Goal: Task Accomplishment & Management: Manage account settings

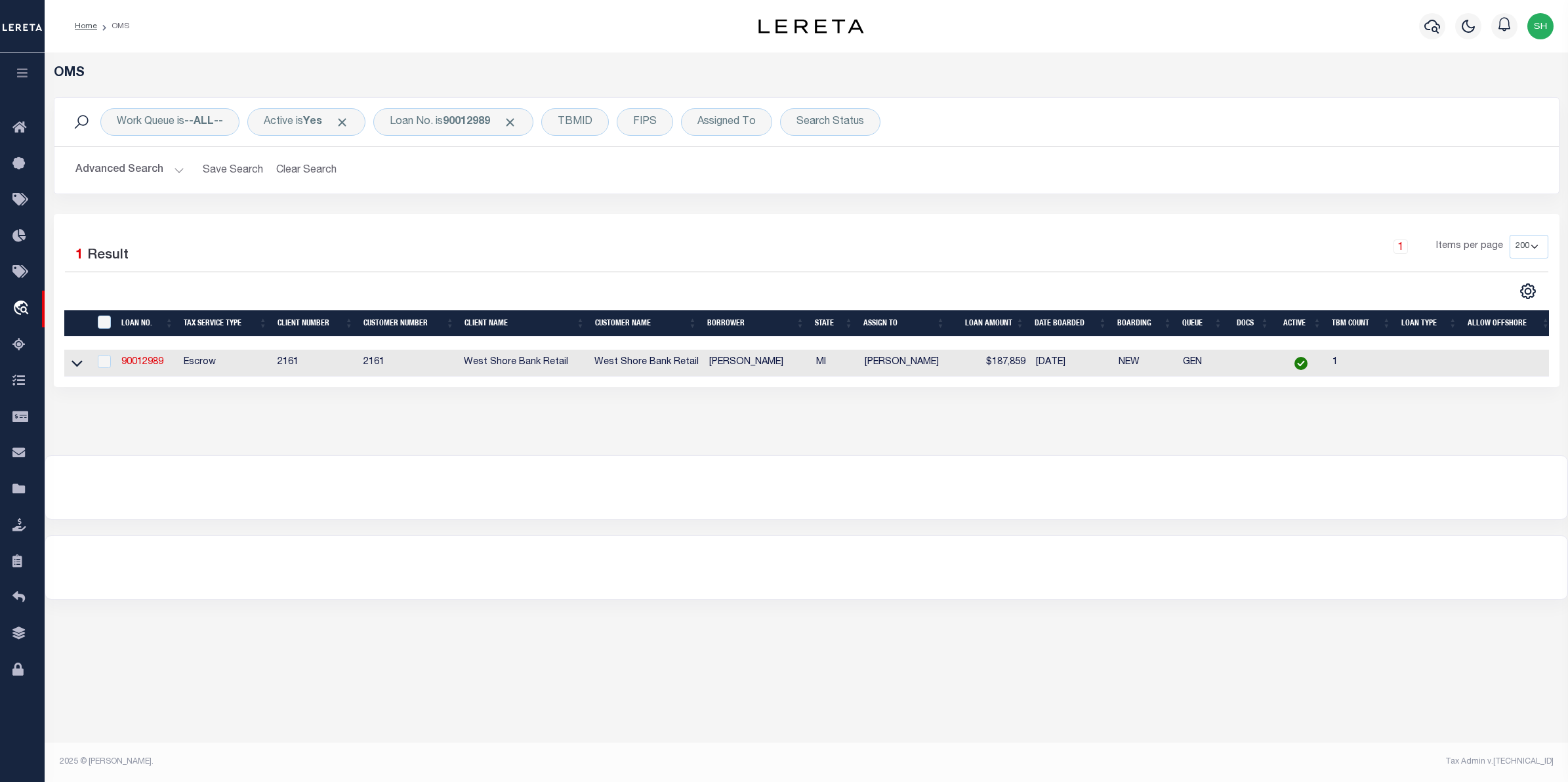
select select "200"
click at [417, 123] on div "Loan No. is 90012989" at bounding box center [453, 122] width 160 height 28
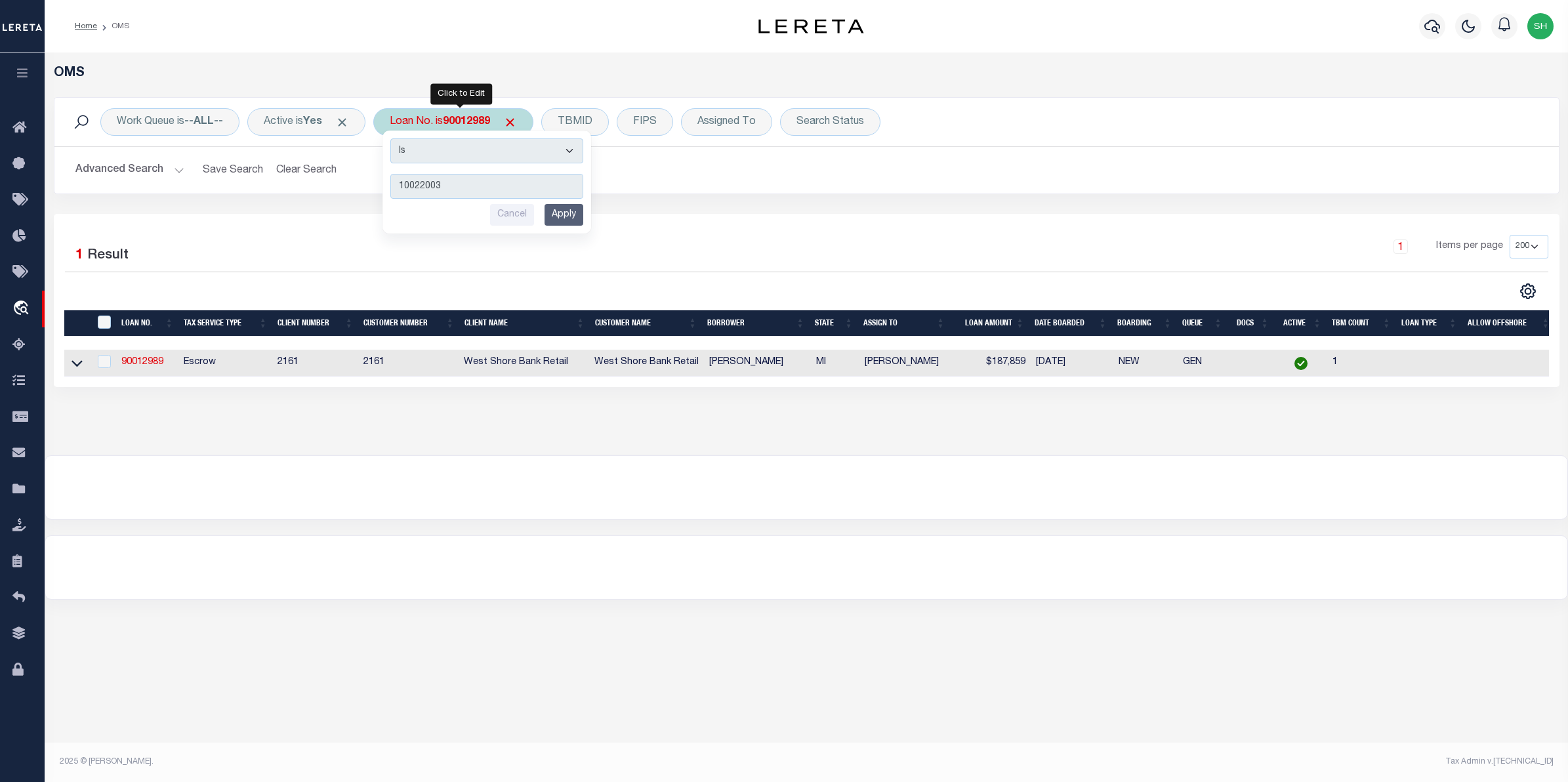
type input "10022003"
click at [559, 210] on input "Apply" at bounding box center [564, 215] width 39 height 21
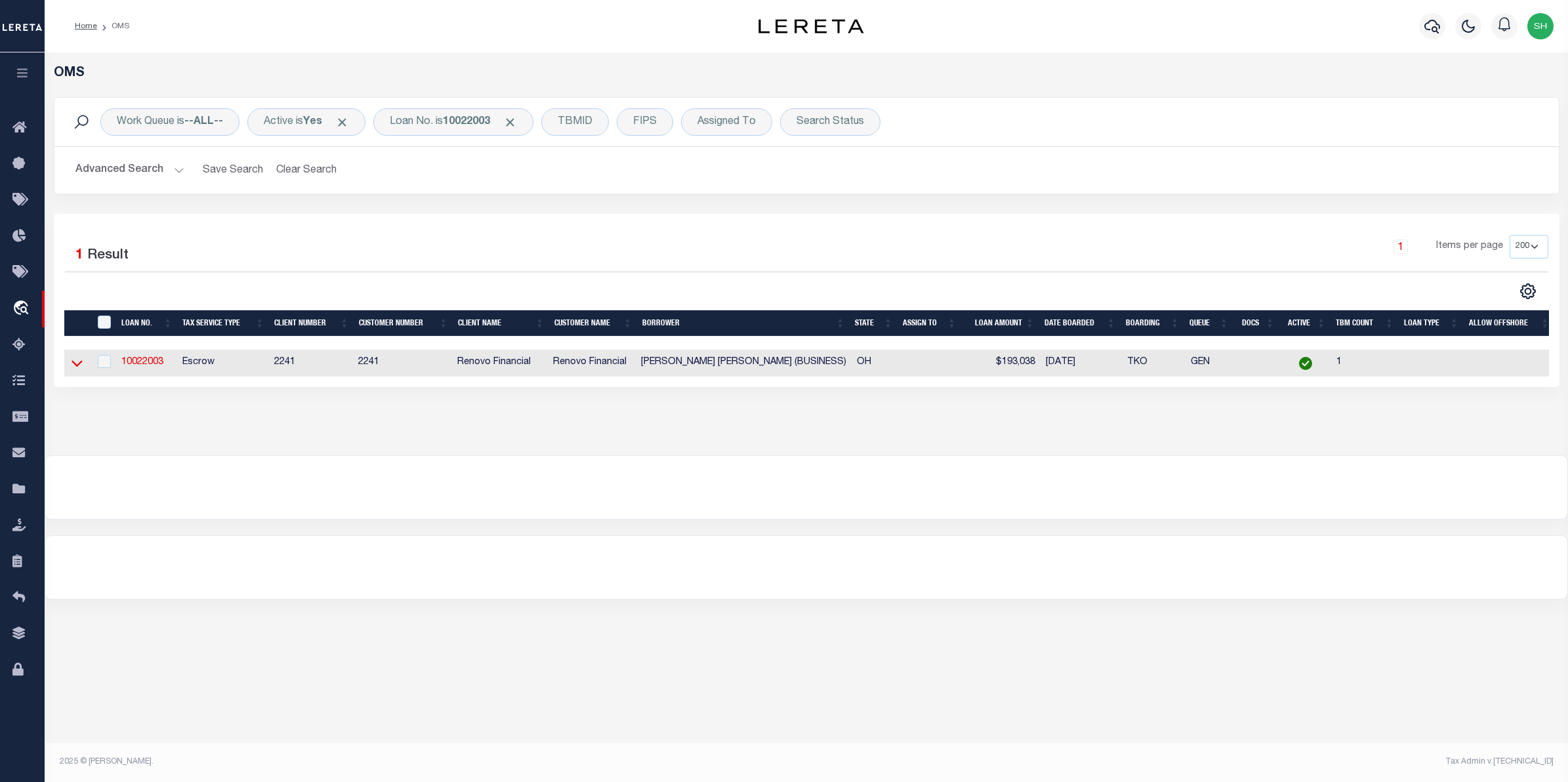
click at [75, 363] on icon at bounding box center [77, 363] width 11 height 14
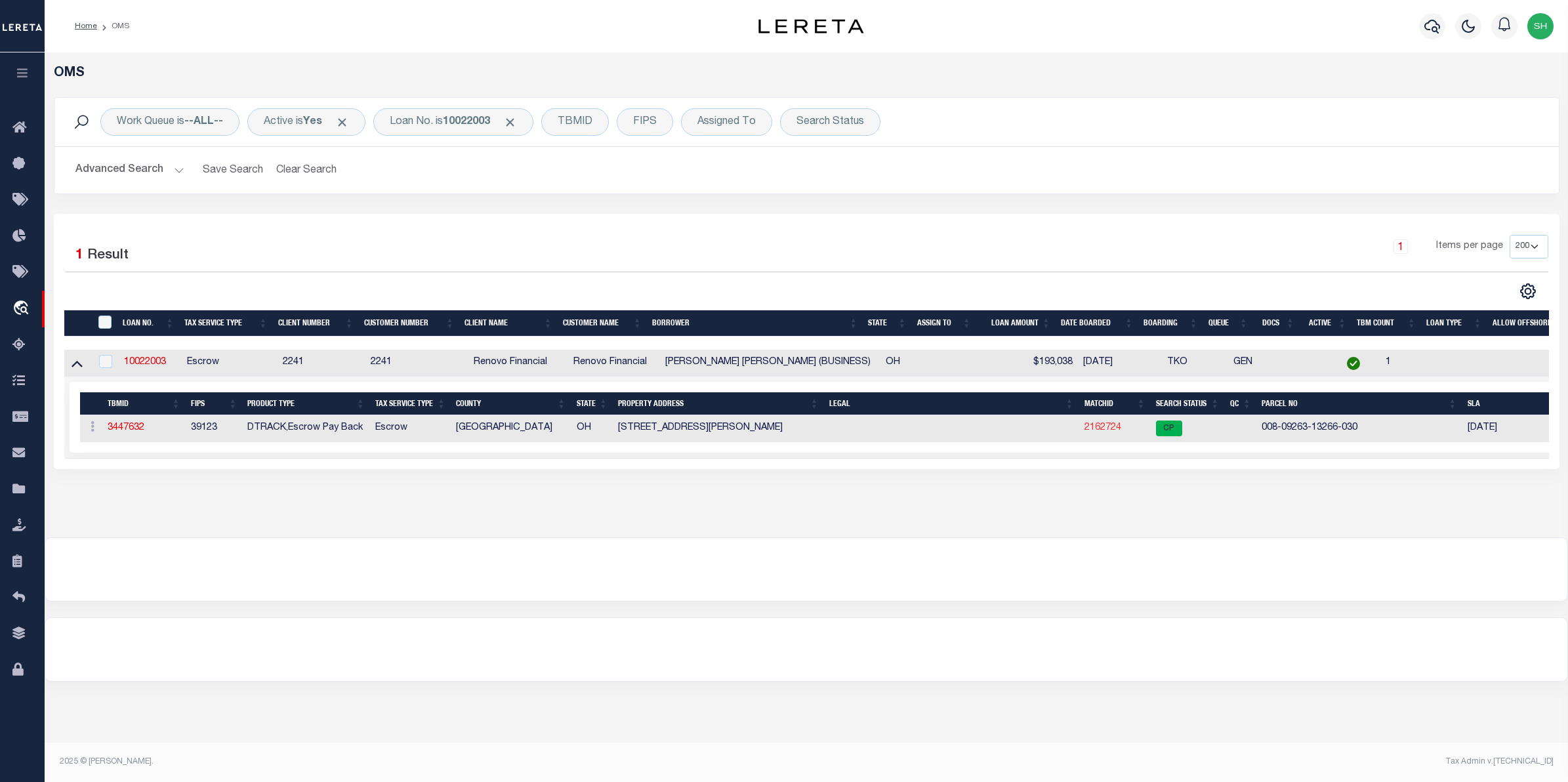
click at [1099, 430] on link "2162724" at bounding box center [1103, 427] width 37 height 9
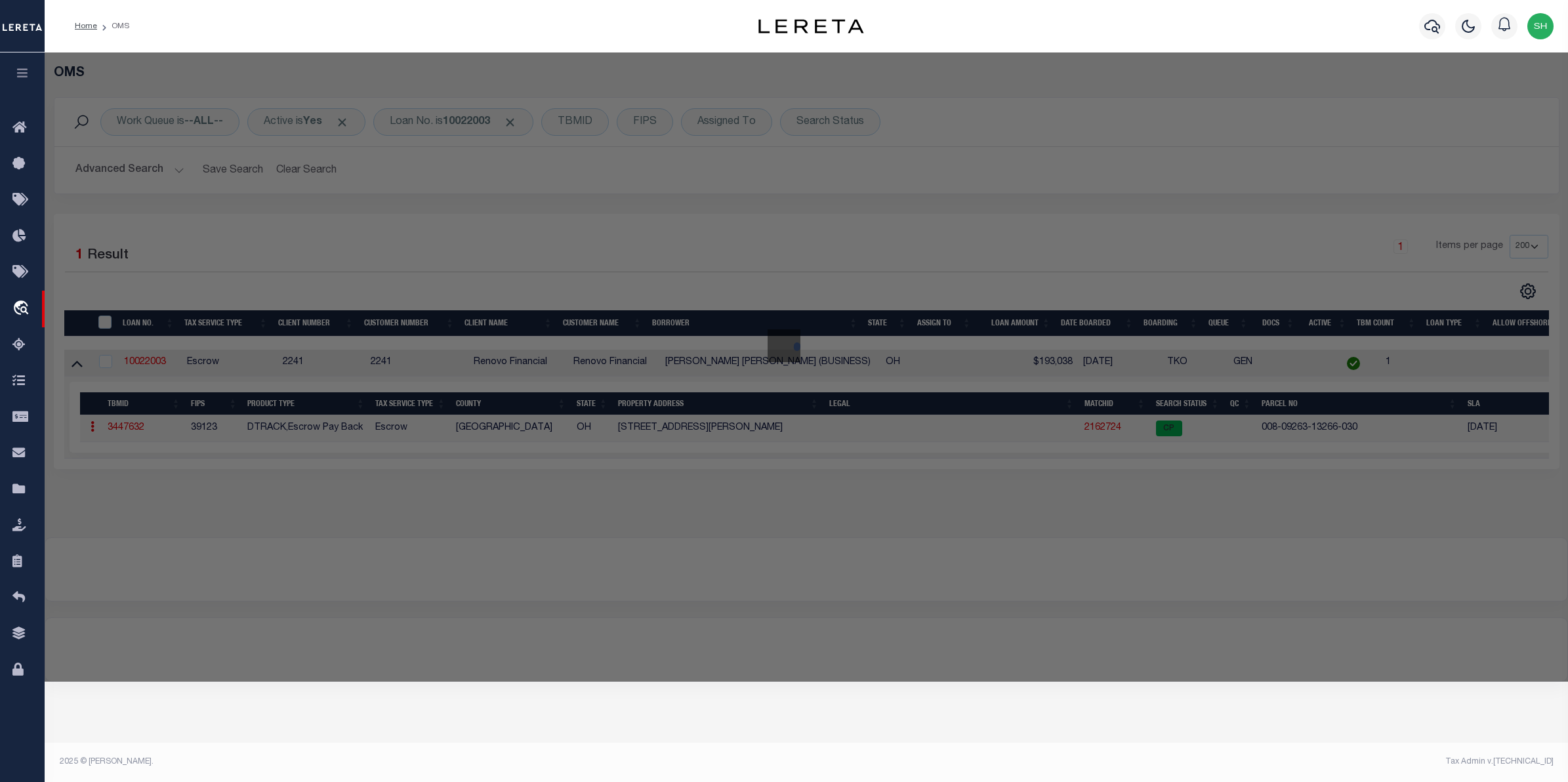
checkbox input "false"
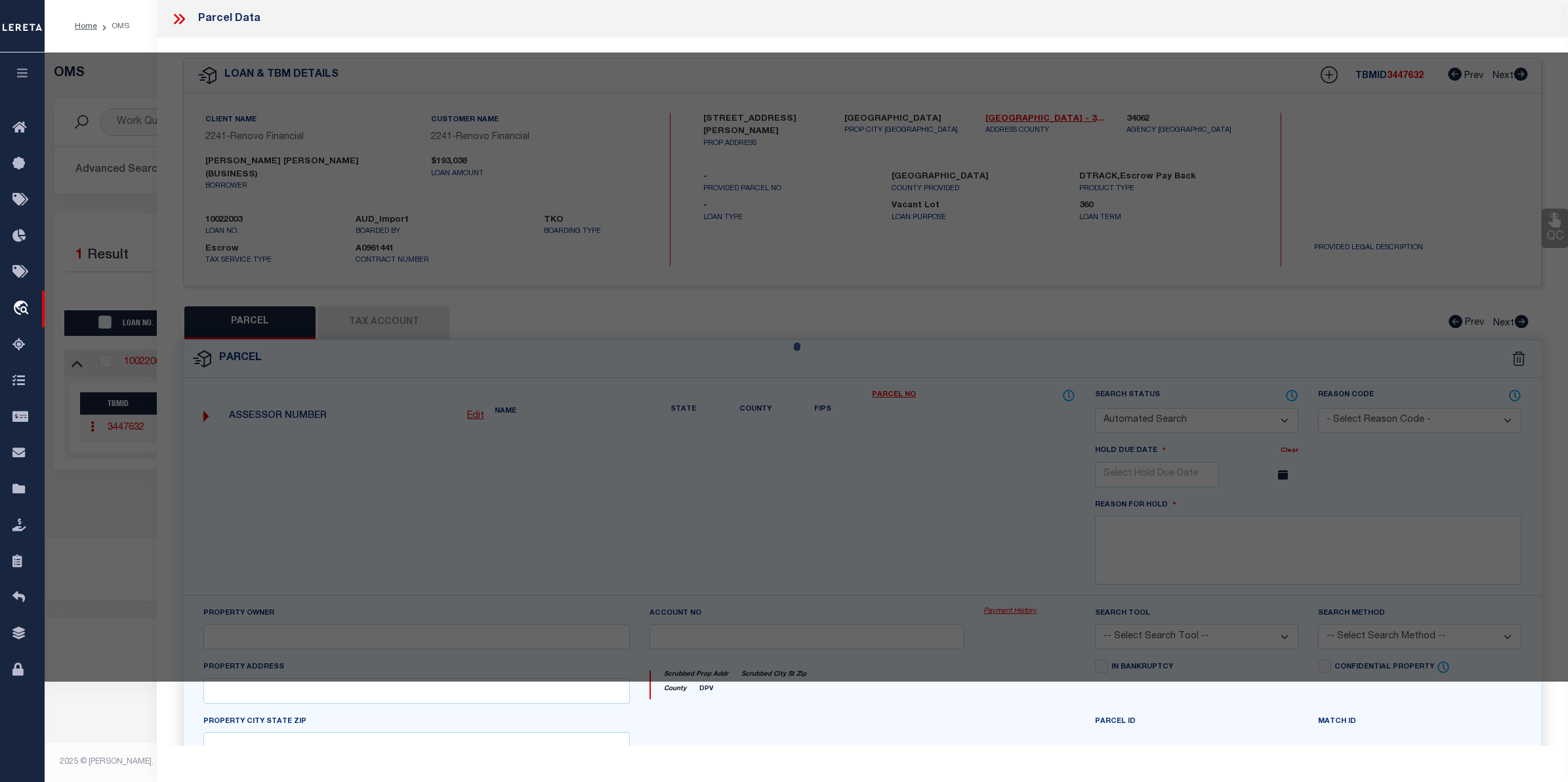
select select "CP"
type input "HUGHES,RAYMOND JOHN III"
select select "ATL"
select select "ADD"
type input "6516 N HARRIS HARBOR DR"
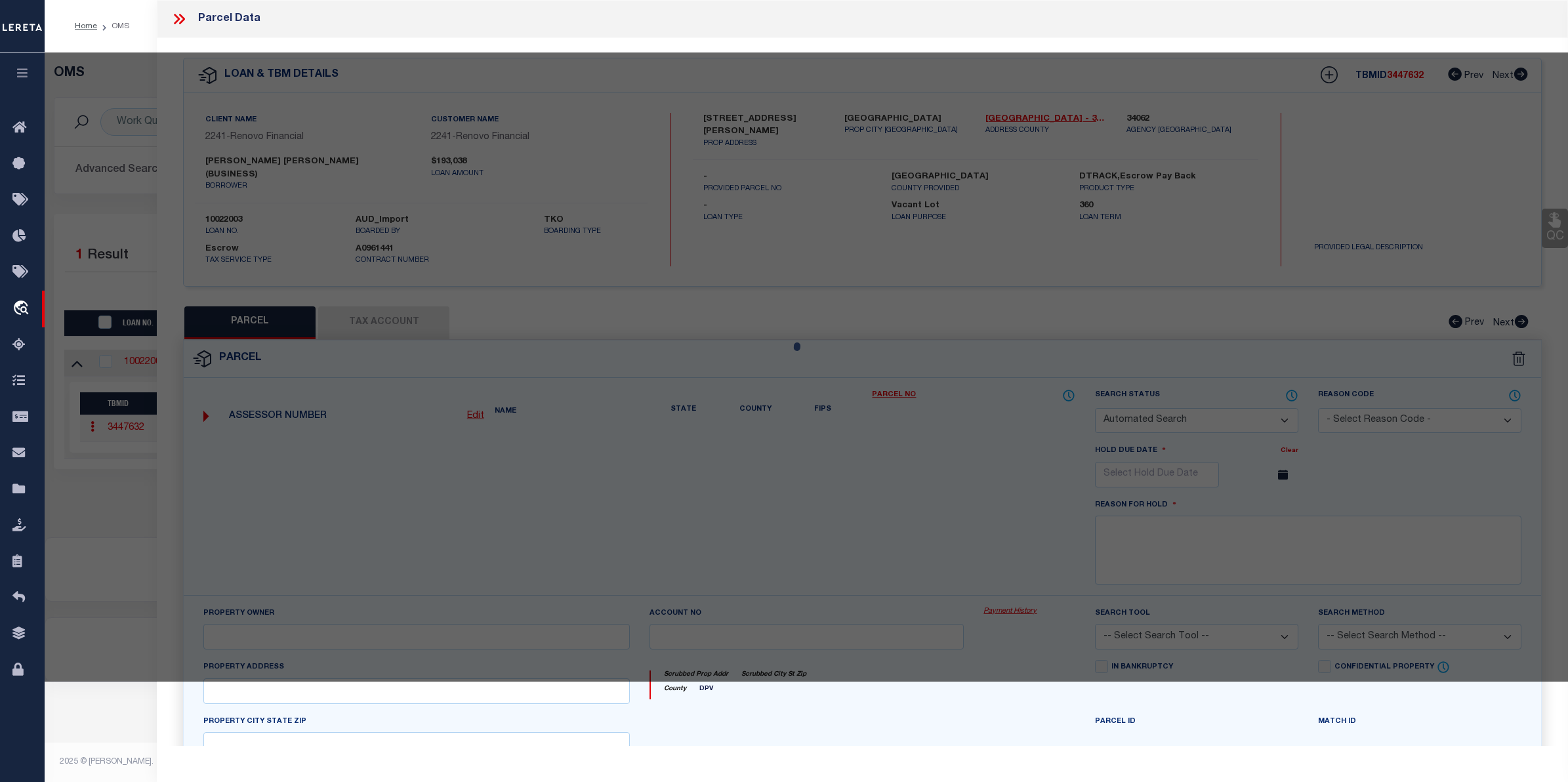
checkbox input "false"
type input "OAK HARBOR, OH 43449"
type textarea "UNIT 6516HH BLDG 103-105 GREEN COVE CONDOMINIUM I 2ND AMENDMENT 1987"
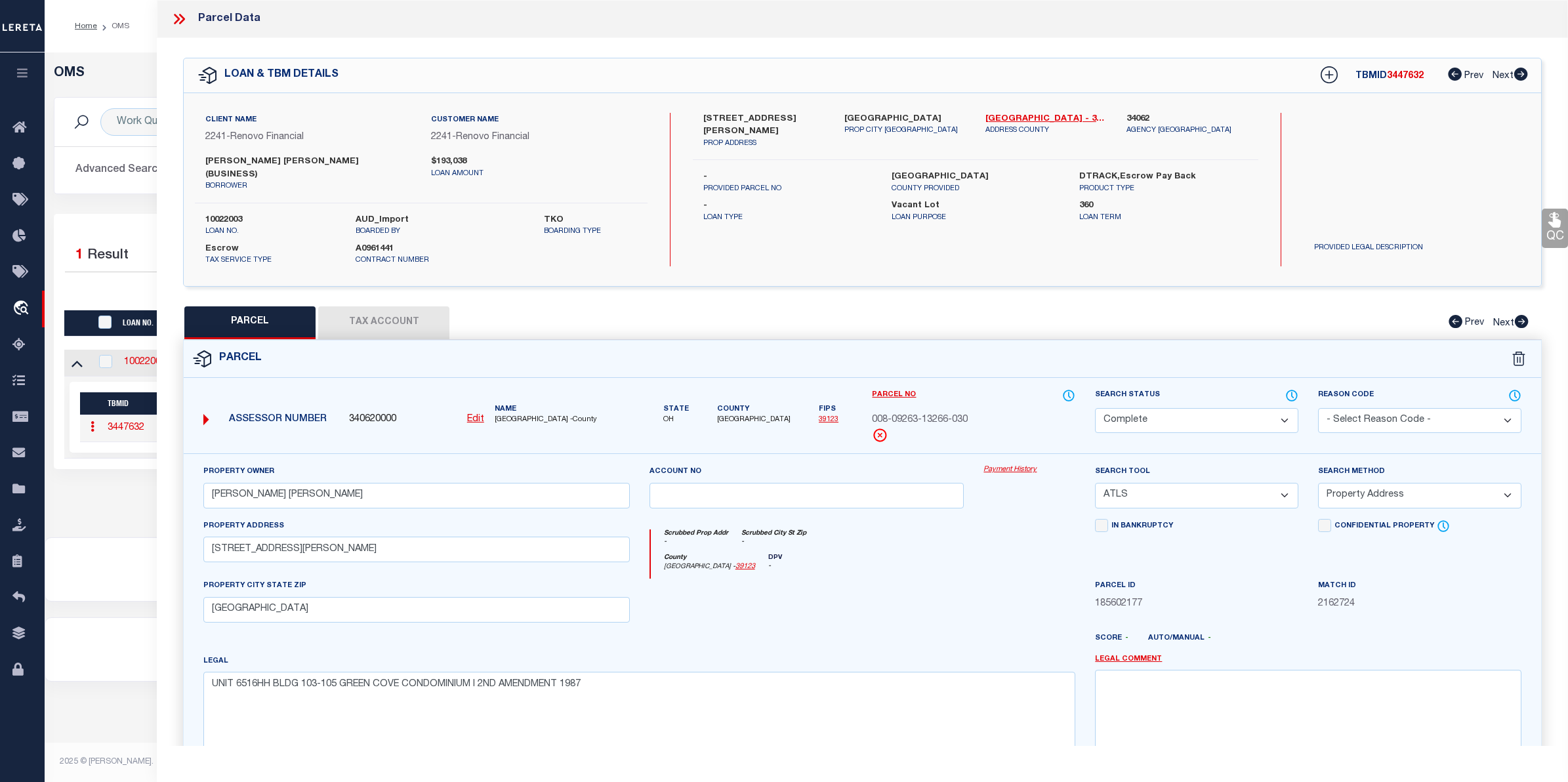
click at [1027, 464] on link "Payment History" at bounding box center [1029, 470] width 92 height 11
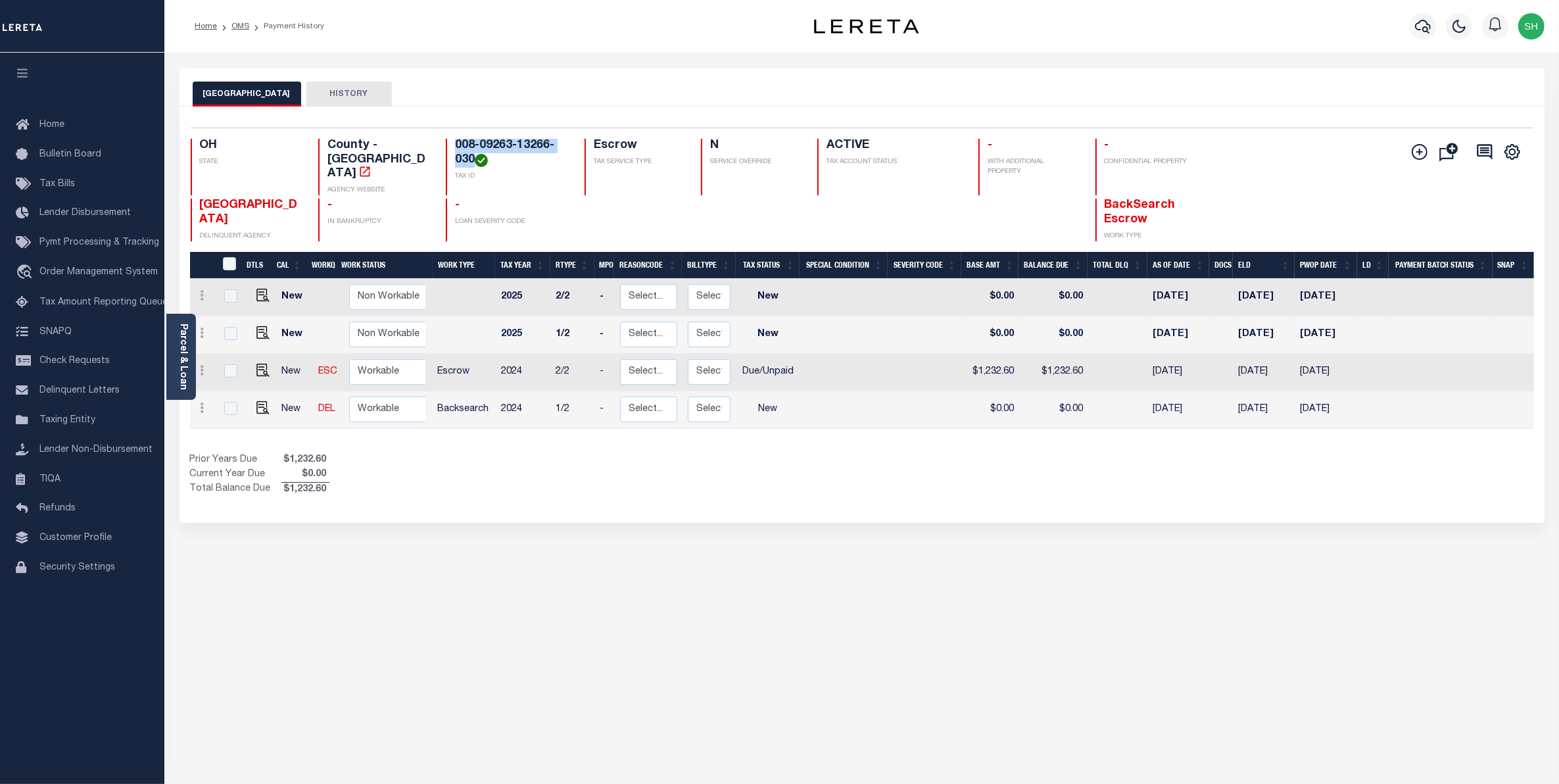
drag, startPoint x: 472, startPoint y: 158, endPoint x: 454, endPoint y: 148, distance: 20.6
click at [455, 148] on h4 "008-09263-13266-030" at bounding box center [512, 153] width 114 height 28
copy h4 "008-09263-13266-030"
click at [79, 277] on span "Order Management System" at bounding box center [99, 272] width 119 height 9
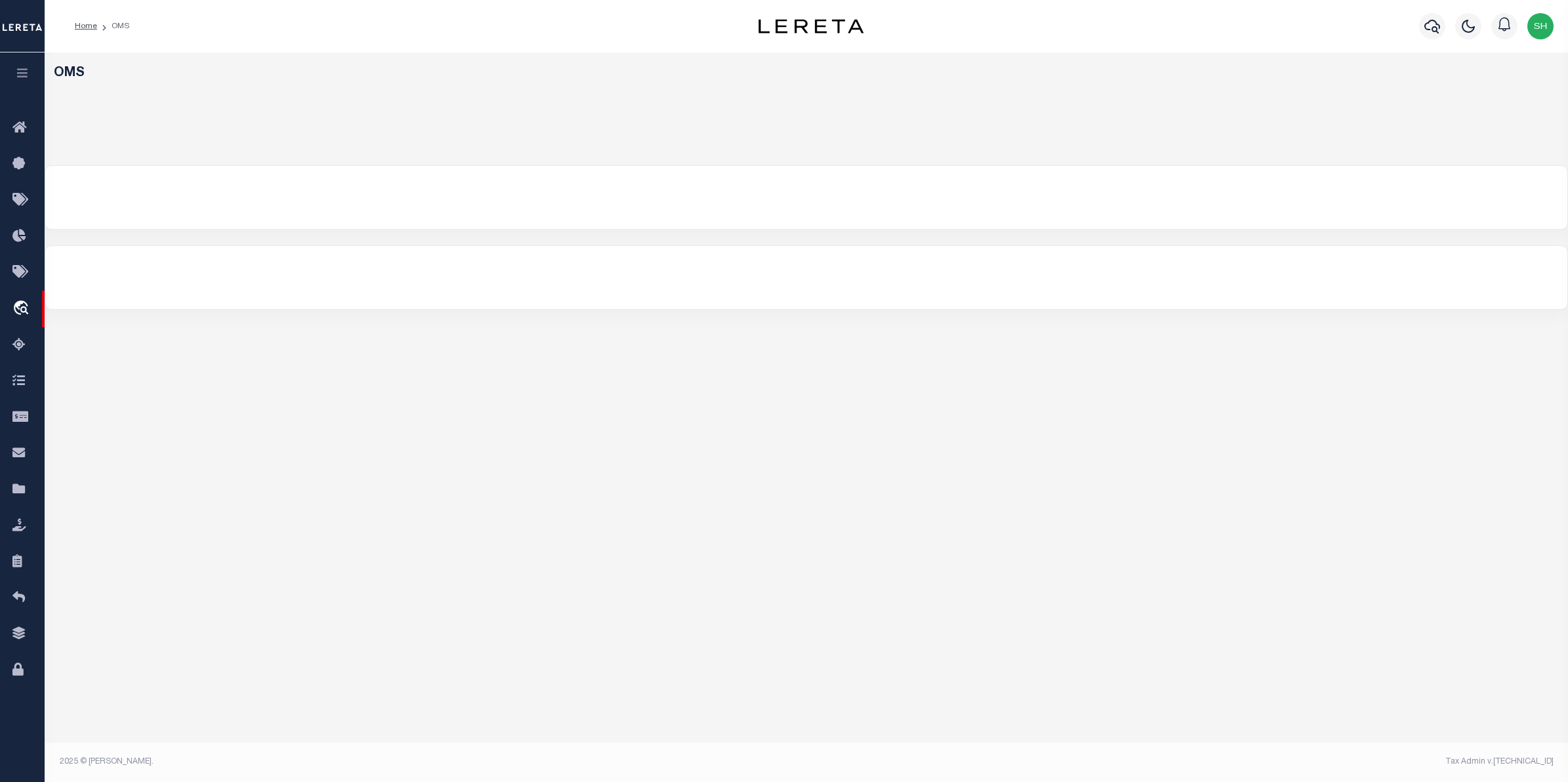
select select "200"
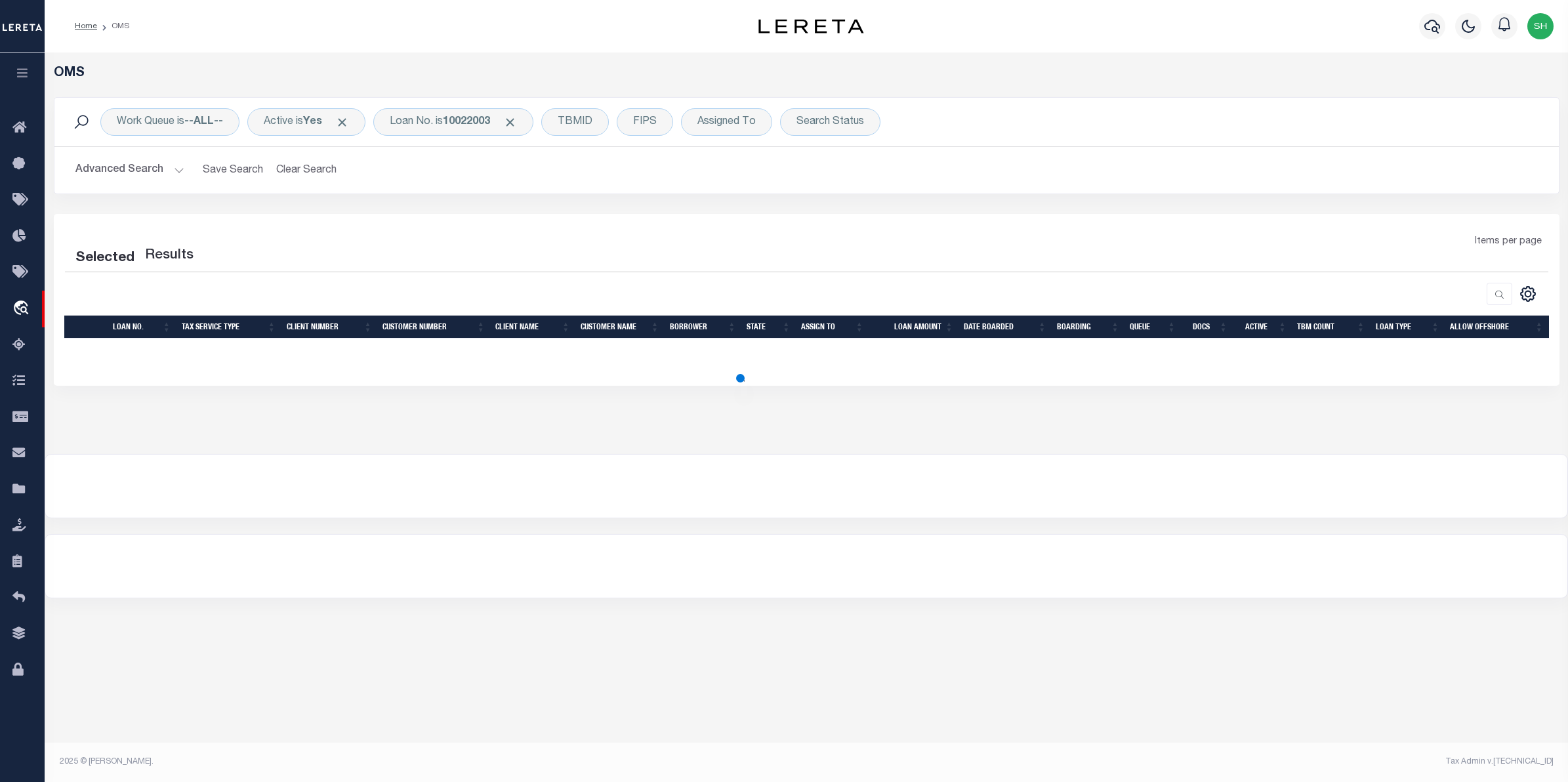
select select "200"
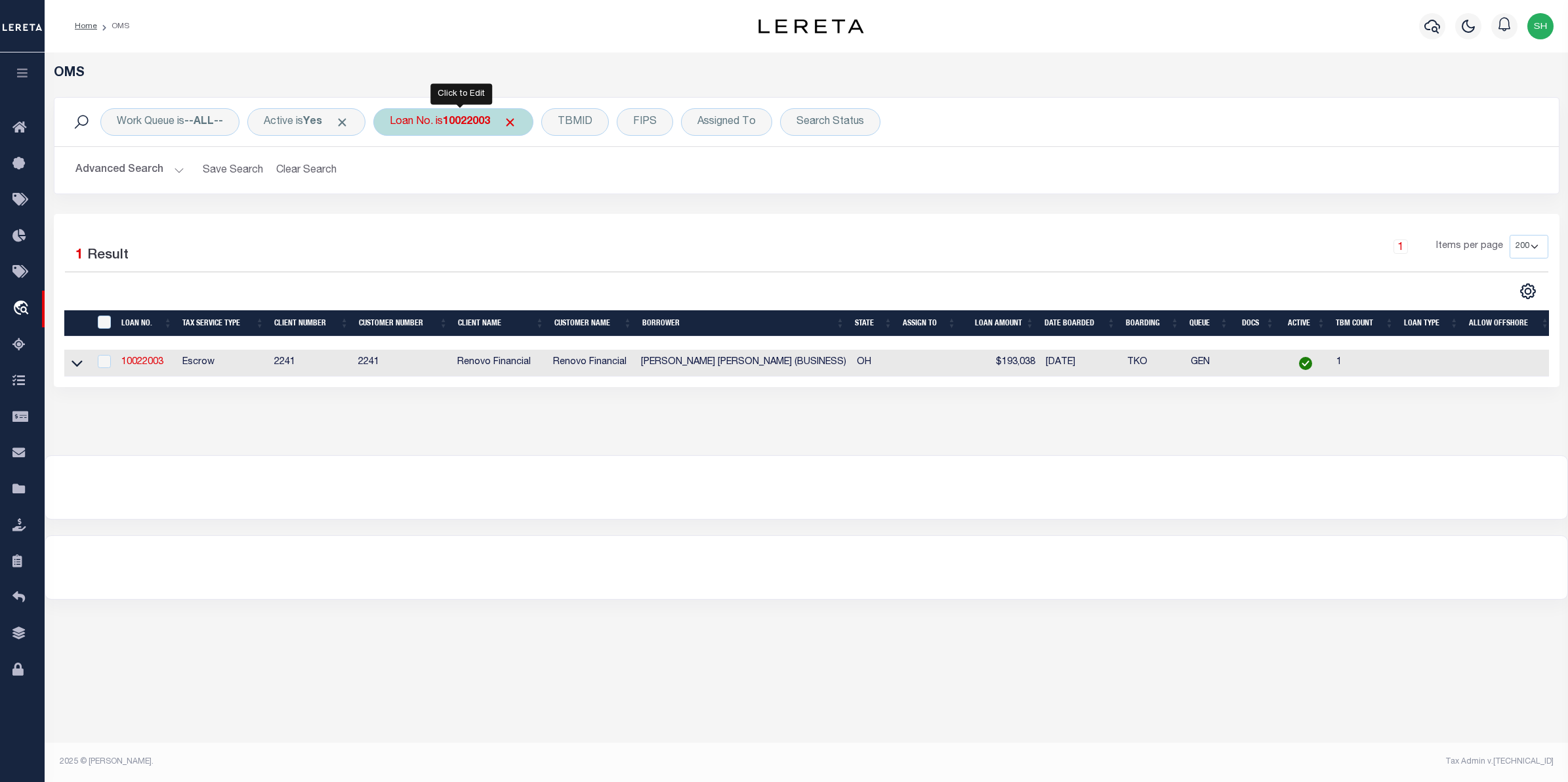
click at [435, 131] on div "Loan No. is 10022003" at bounding box center [453, 122] width 160 height 28
type input "10020990"
click at [575, 210] on input "Apply" at bounding box center [564, 215] width 39 height 21
click at [78, 366] on icon at bounding box center [77, 363] width 11 height 14
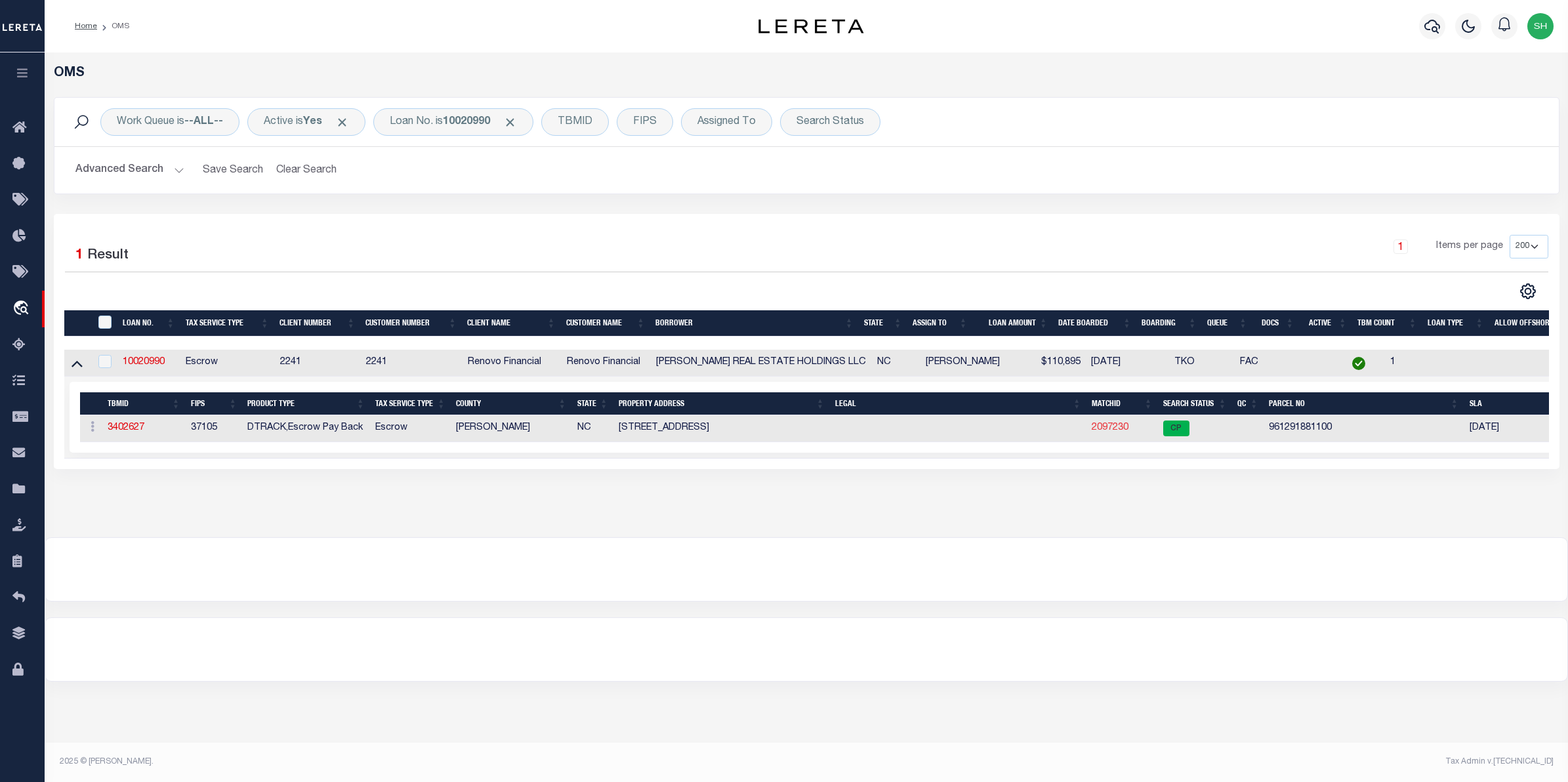
click at [1116, 433] on link "2097230" at bounding box center [1110, 427] width 37 height 9
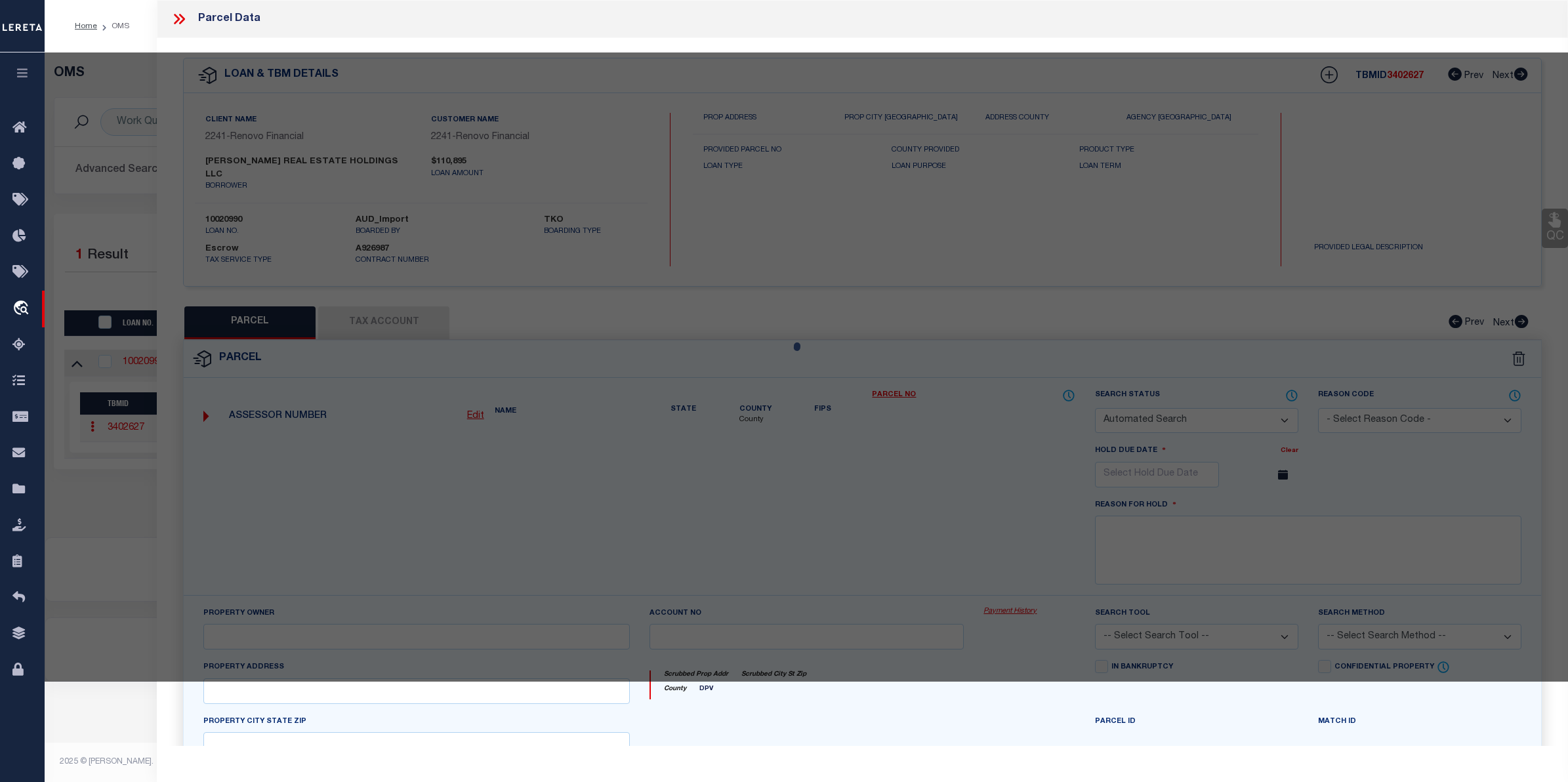
checkbox input "false"
select select "CP"
type input "SIMPSON, DONALD R"
select select
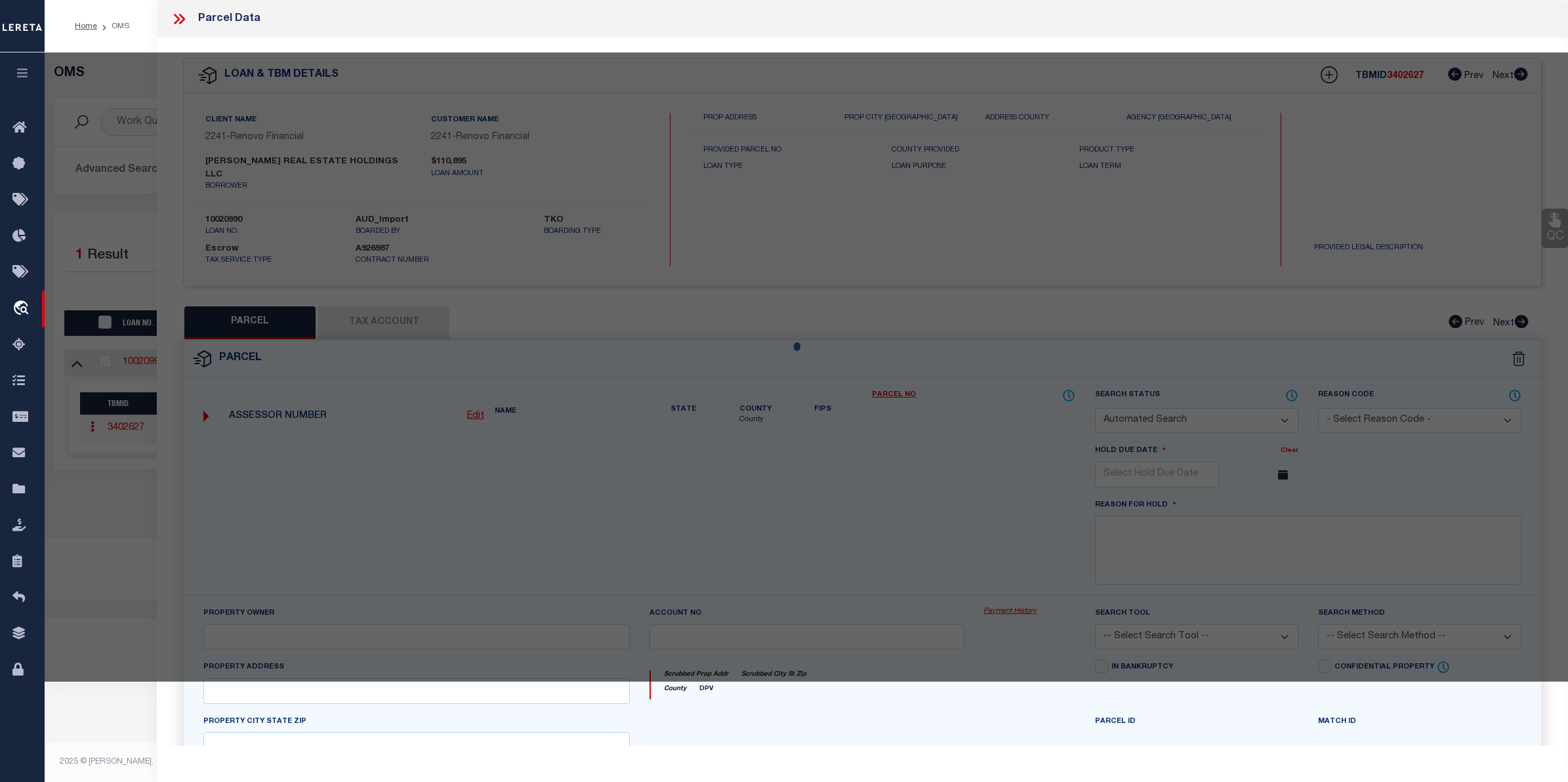
type input "2601 STEEL BRIDGE RD"
checkbox input "false"
type input "SANFORD, NC 27330"
type textarea "2601 1603 STEEL BRIDGE RD 1415 STEEL BRIDGE RD SR 1318"
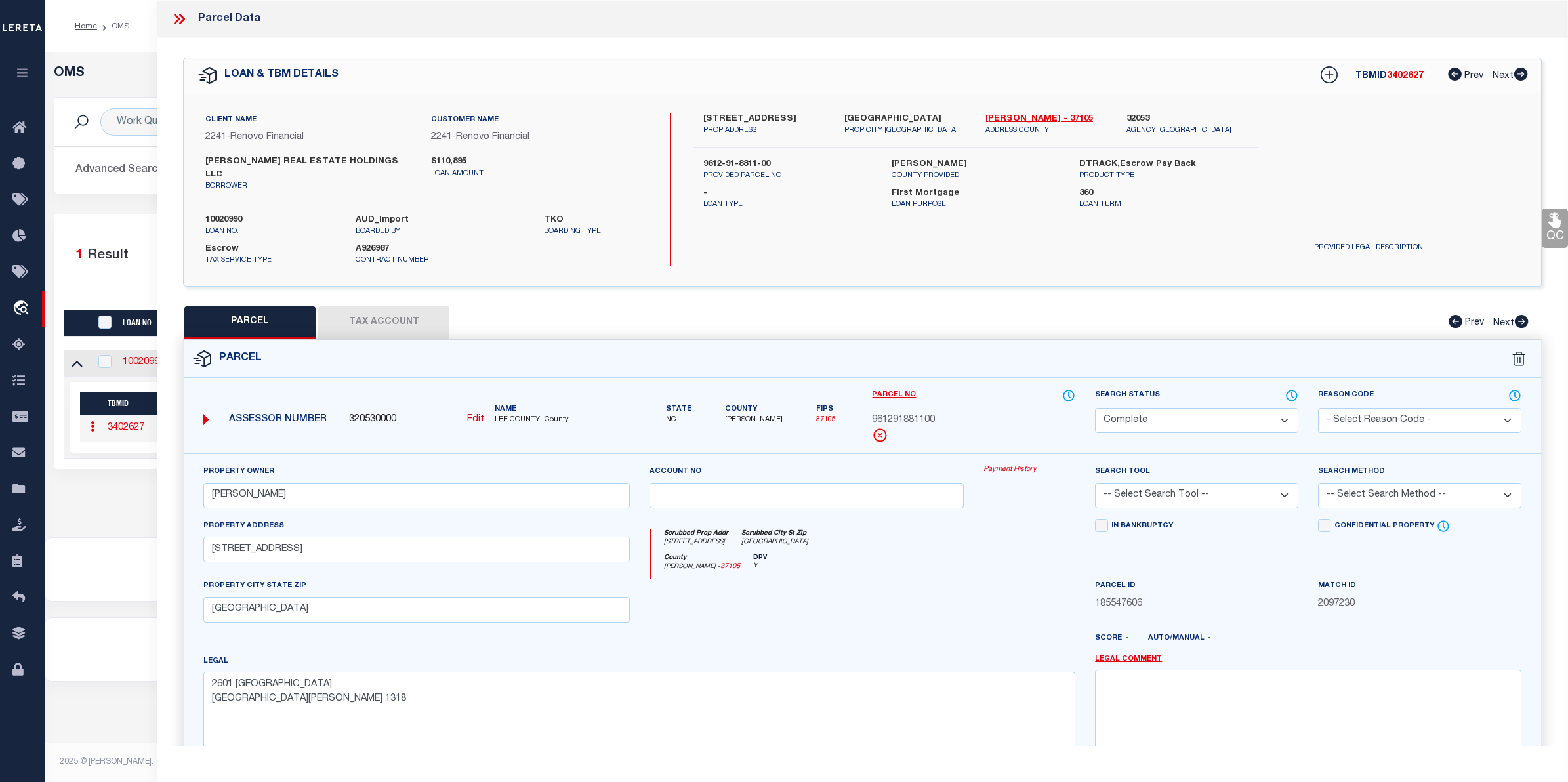
click at [1011, 464] on link "Payment History" at bounding box center [1029, 470] width 92 height 11
click at [123, 221] on div "Selected 1 Result 1 Items per page 10 25 50 100 200" at bounding box center [806, 341] width 1506 height 255
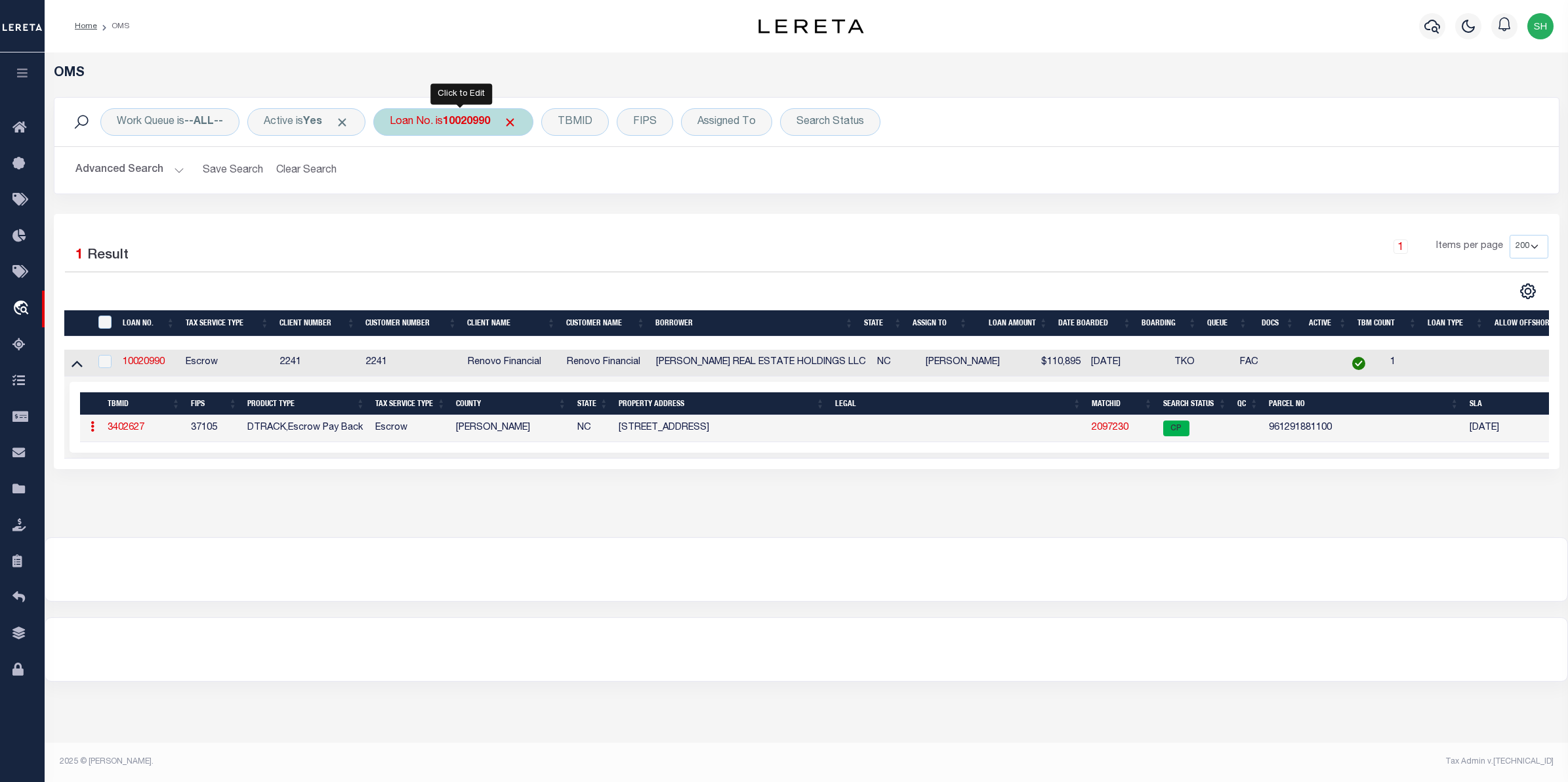
click at [427, 122] on div "Loan No. is 10020990" at bounding box center [453, 122] width 160 height 28
type input "4308190004773"
click at [568, 218] on input "Apply" at bounding box center [564, 215] width 39 height 21
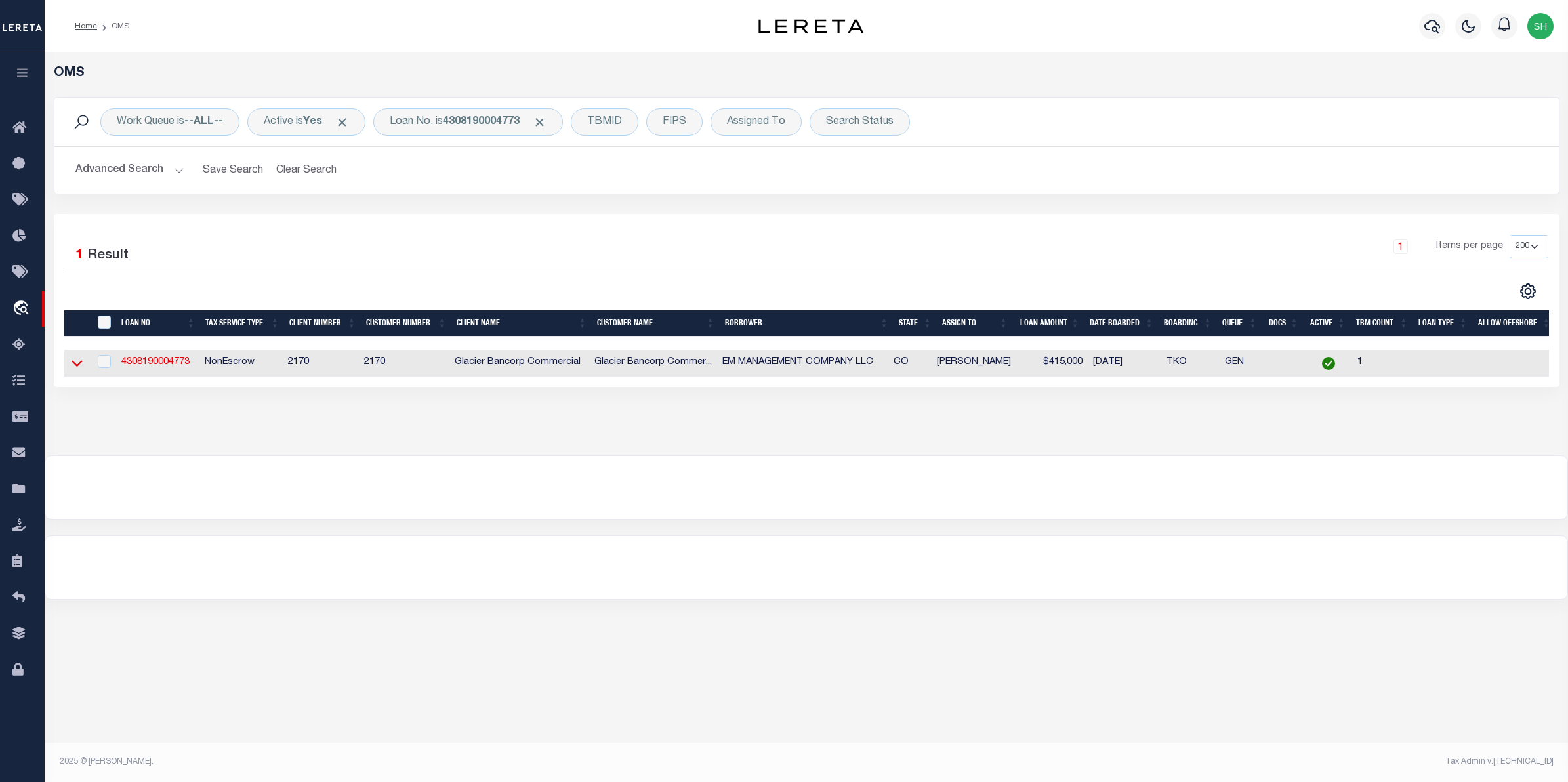
click at [76, 363] on icon at bounding box center [77, 363] width 11 height 14
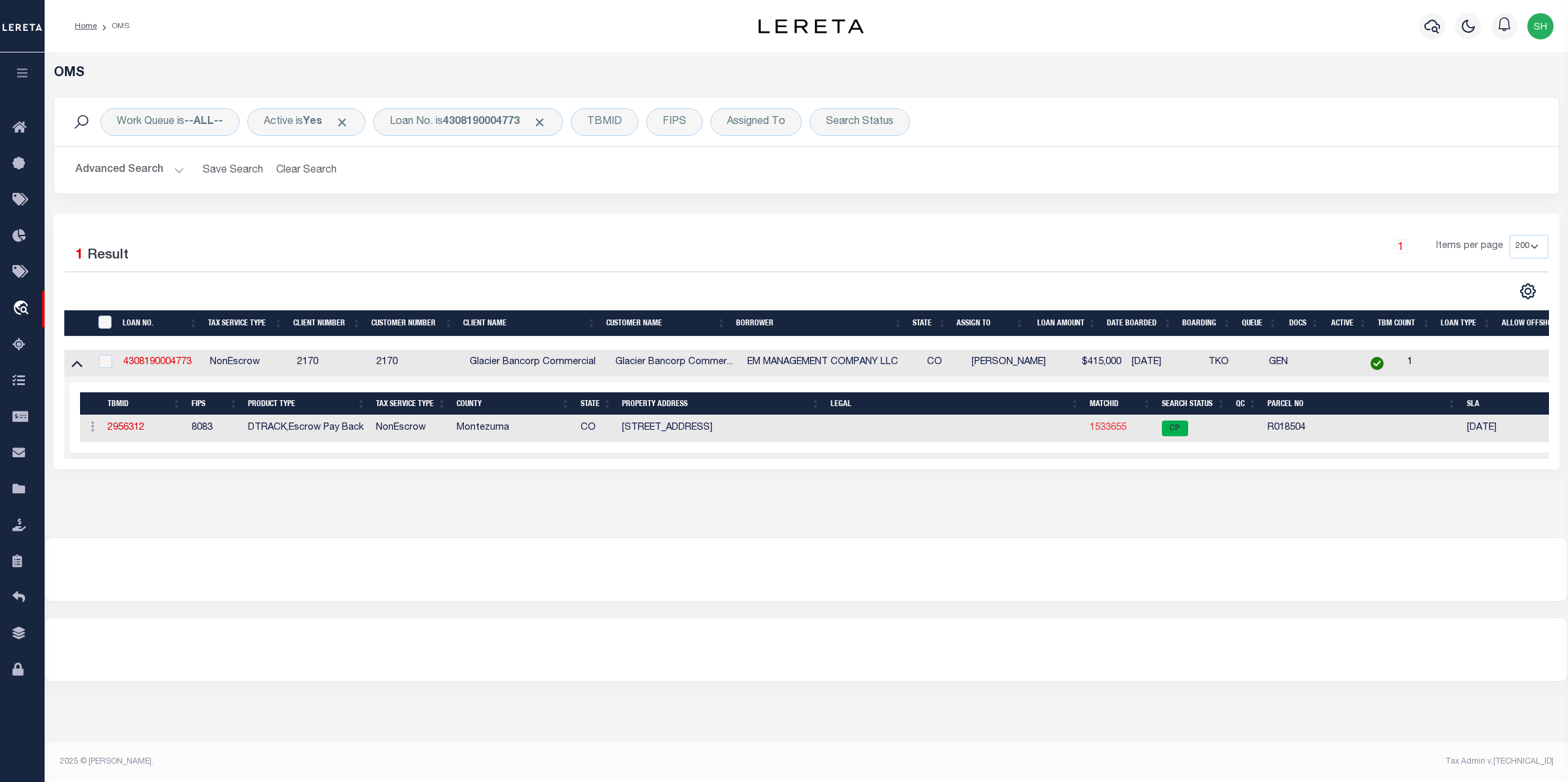
click at [1107, 433] on link "1533655" at bounding box center [1108, 427] width 37 height 9
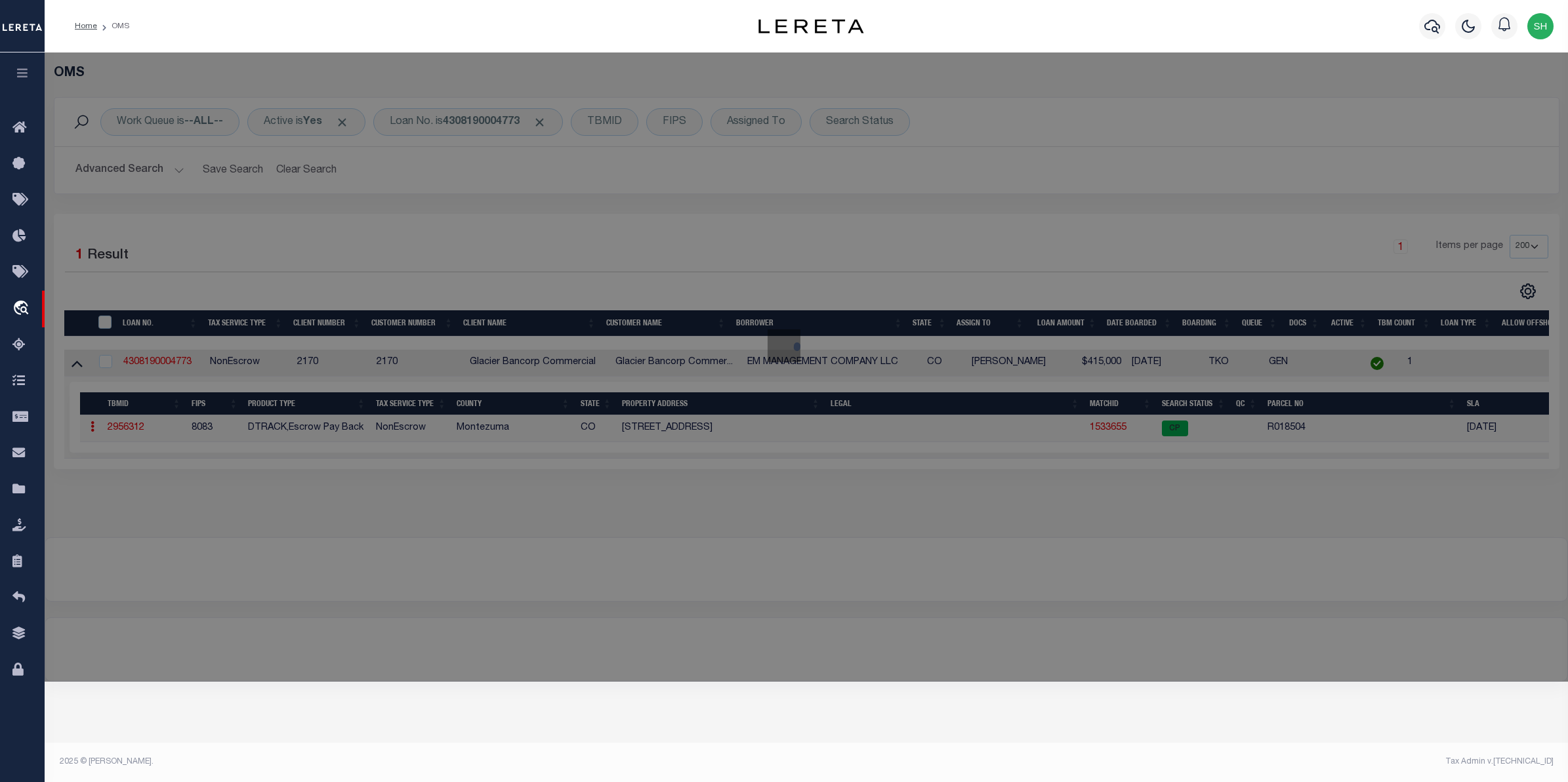
select select "AS"
checkbox input "false"
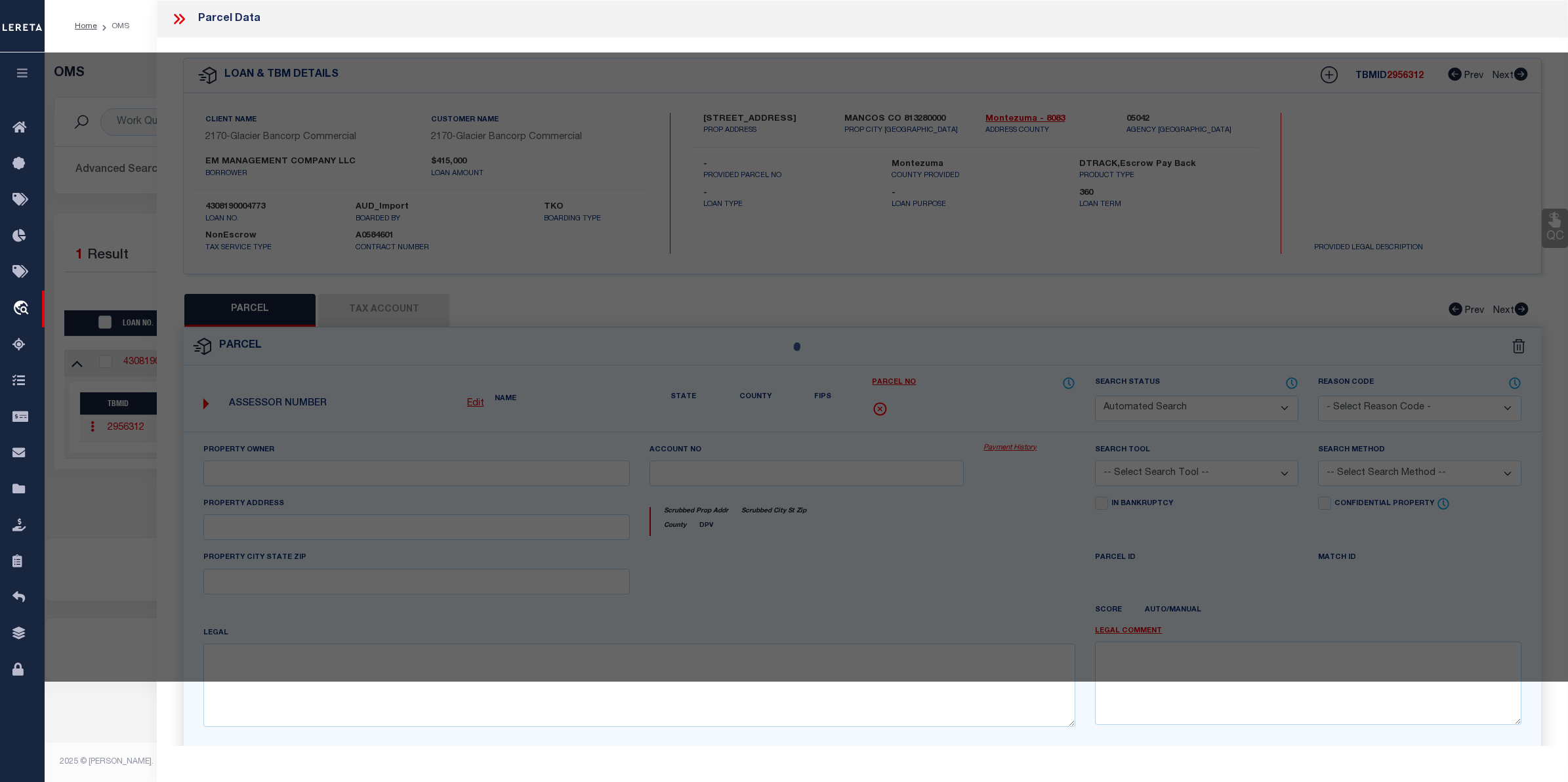
select select "CP"
type input "EM MANAGEMENT CO LLC"
select select
type input "862 W GRAND AVE"
checkbox input "false"
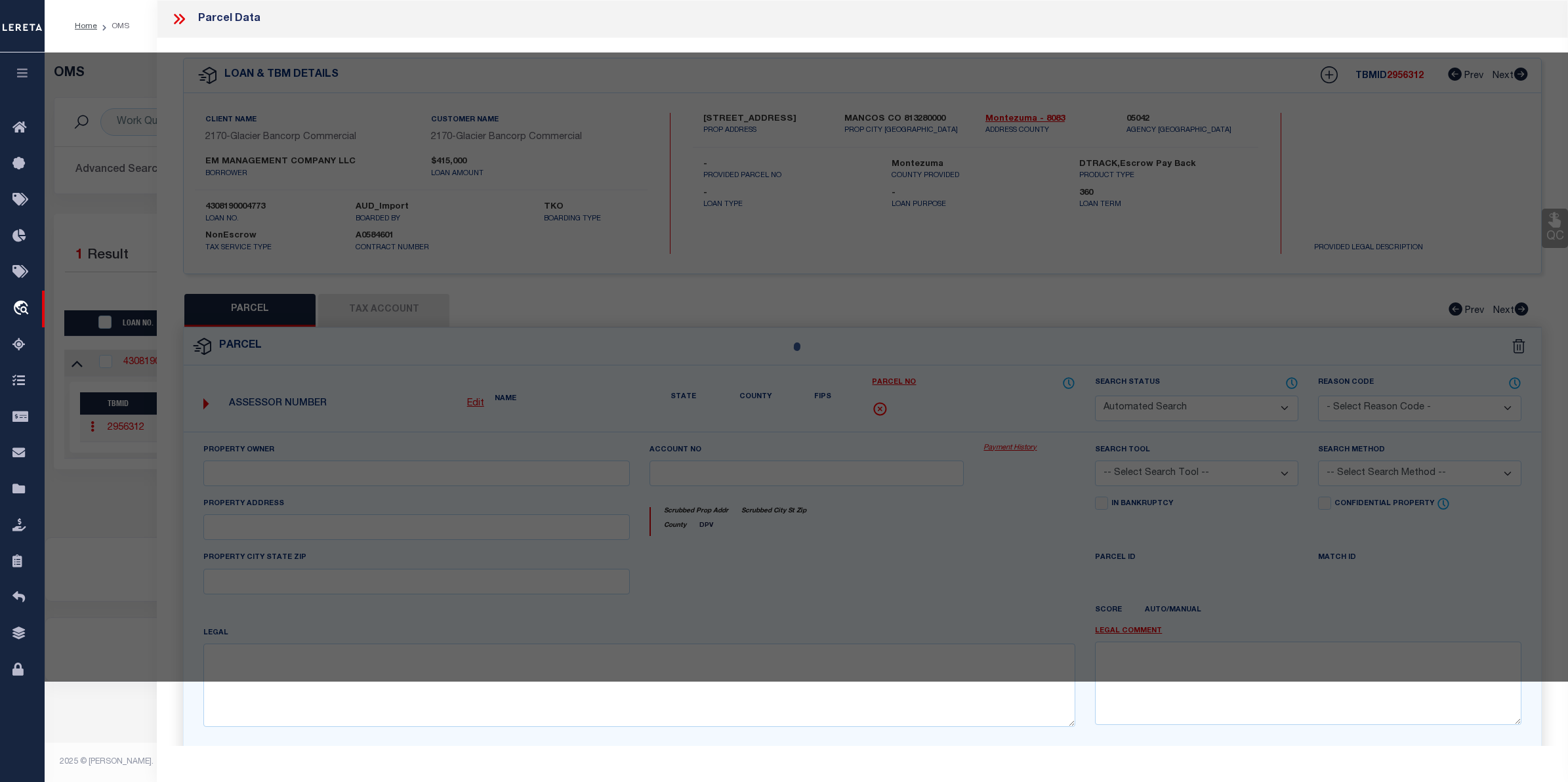
type input "CO"
type textarea "GRAND AVENUE SUB Lot: 1 0.22AC"
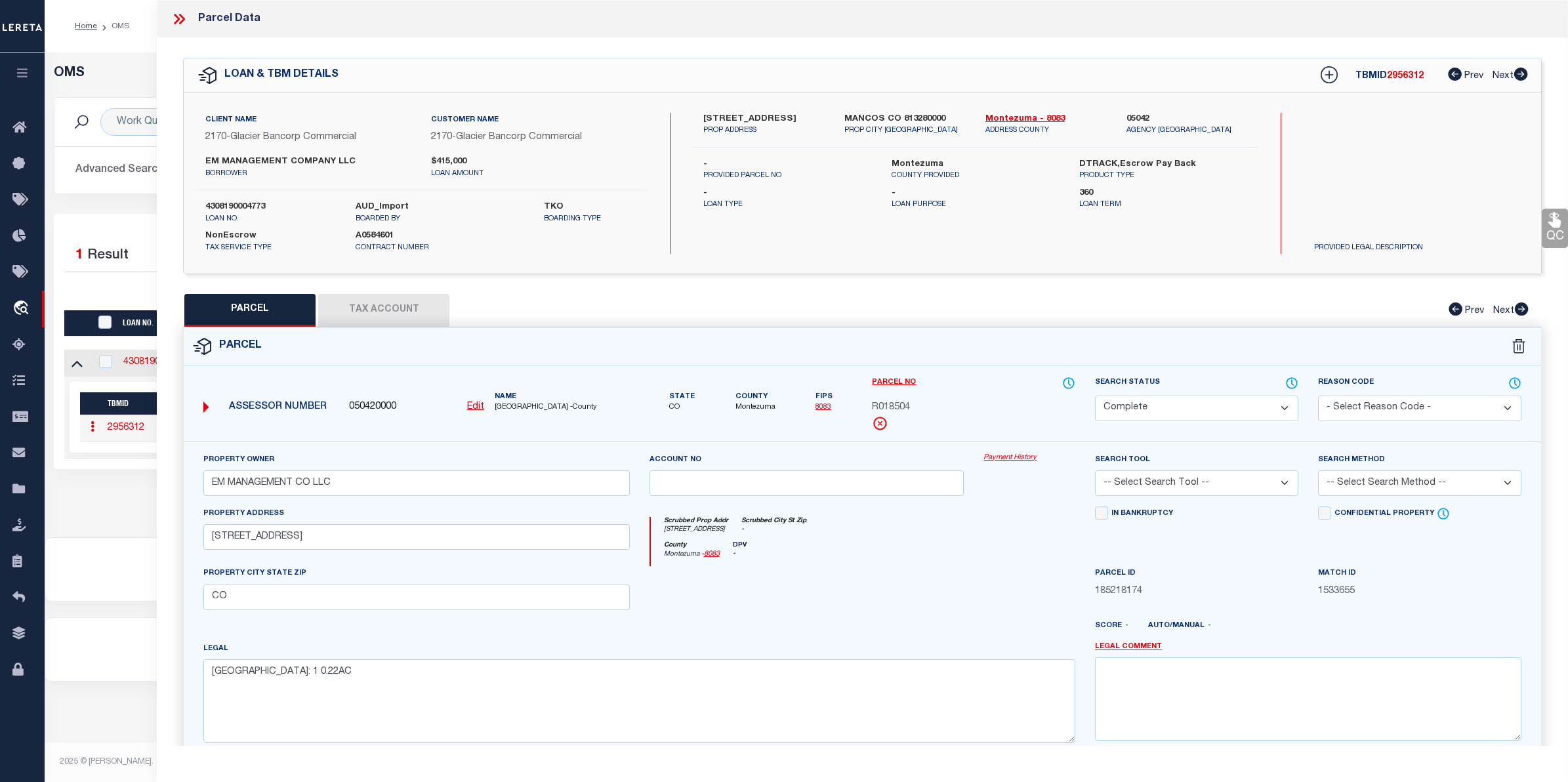
click at [1012, 459] on link "Payment History" at bounding box center [1029, 458] width 92 height 11
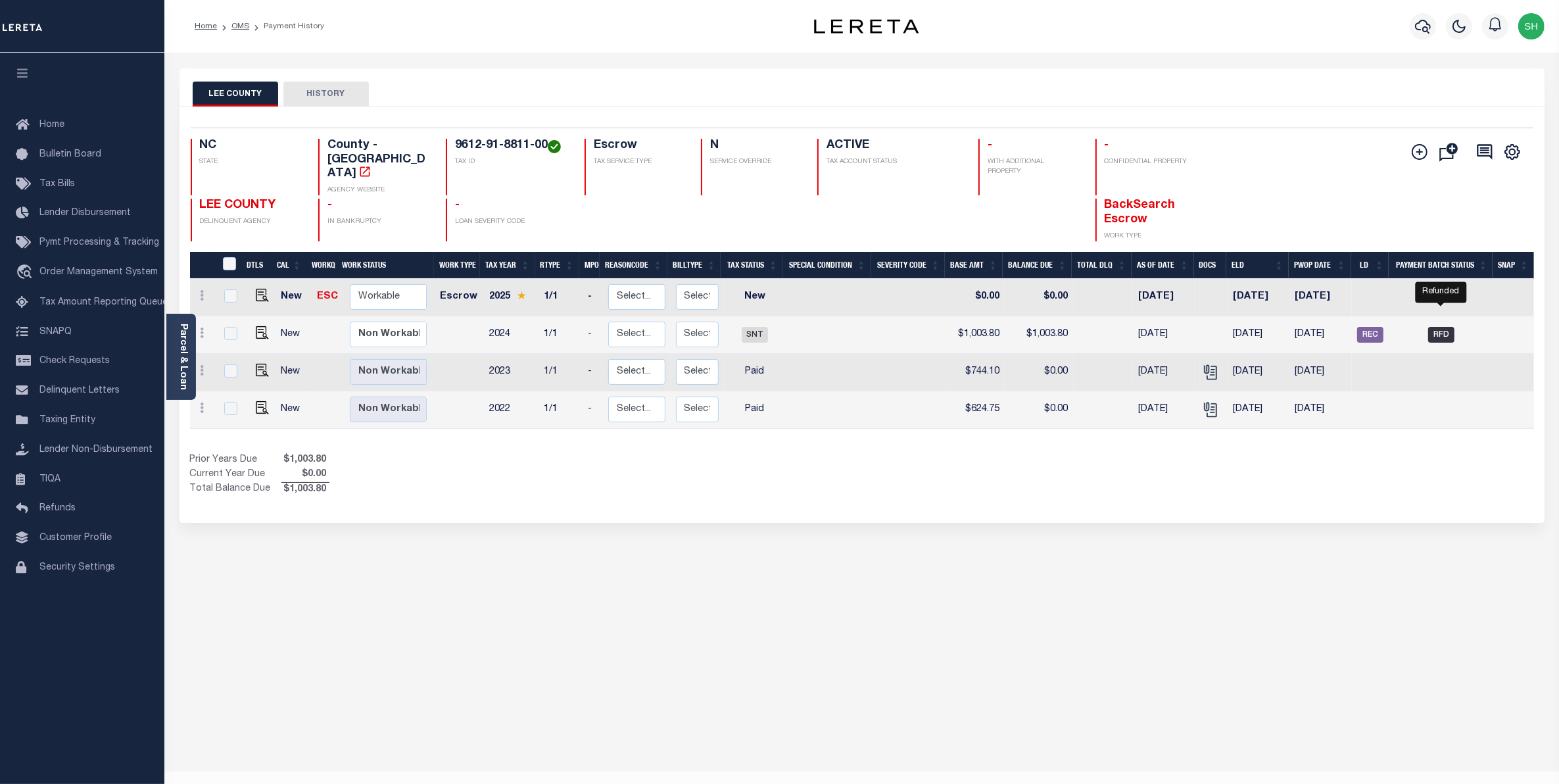
click at [1442, 327] on span "RFD" at bounding box center [1442, 334] width 26 height 16
checkbox input "true"
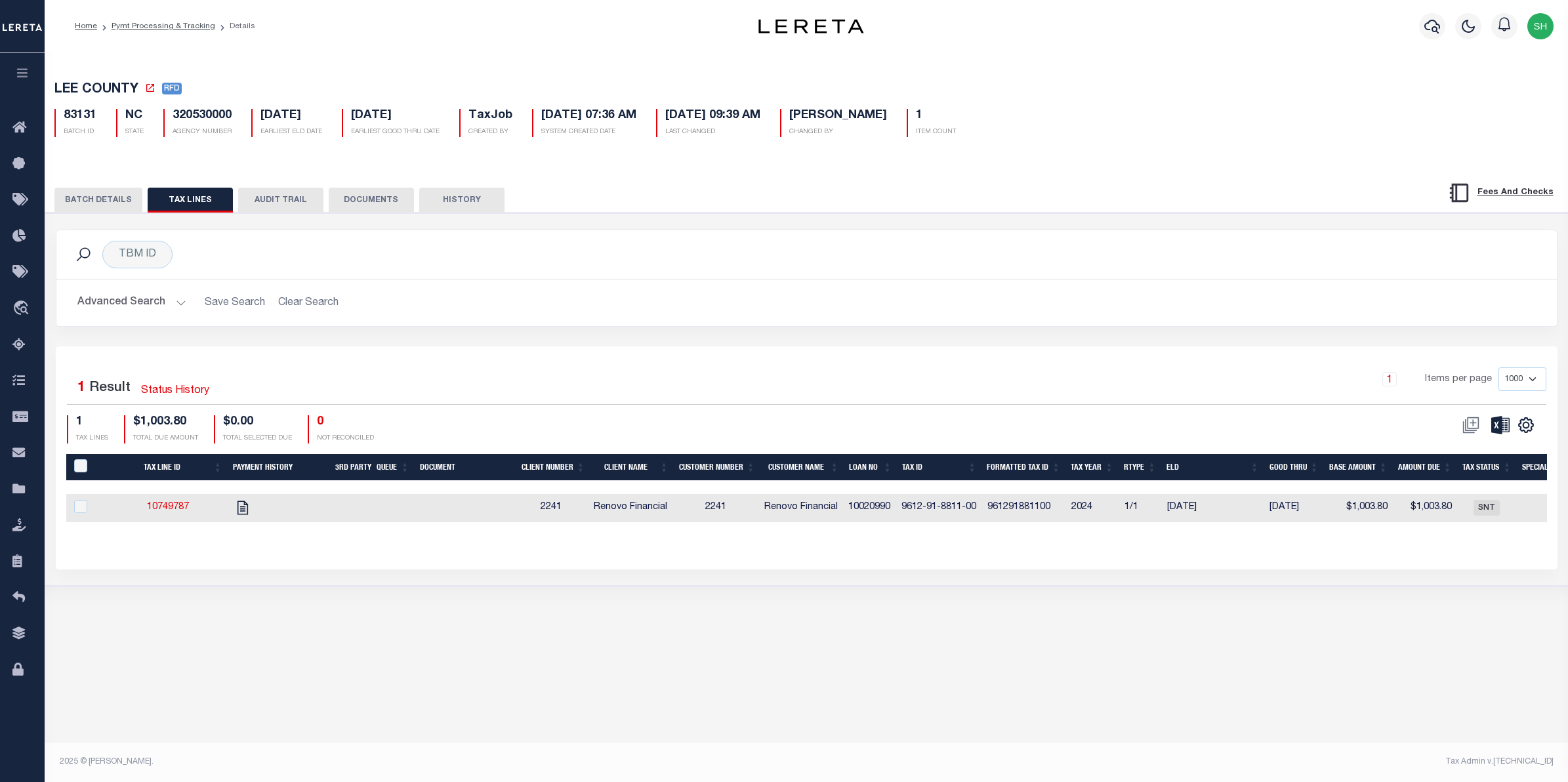
click at [102, 204] on button "BATCH DETAILS" at bounding box center [98, 200] width 88 height 25
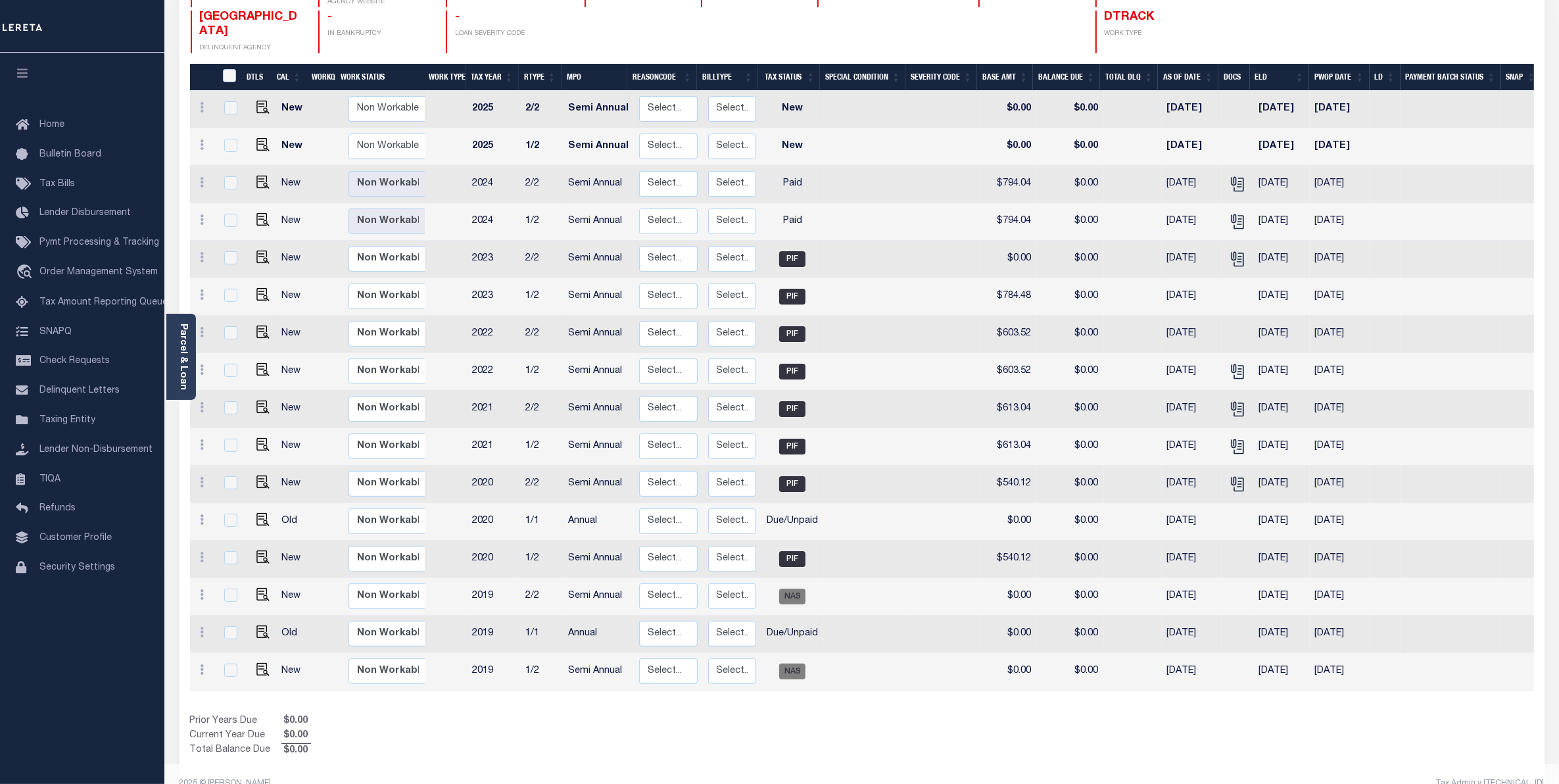
scroll to position [189, 0]
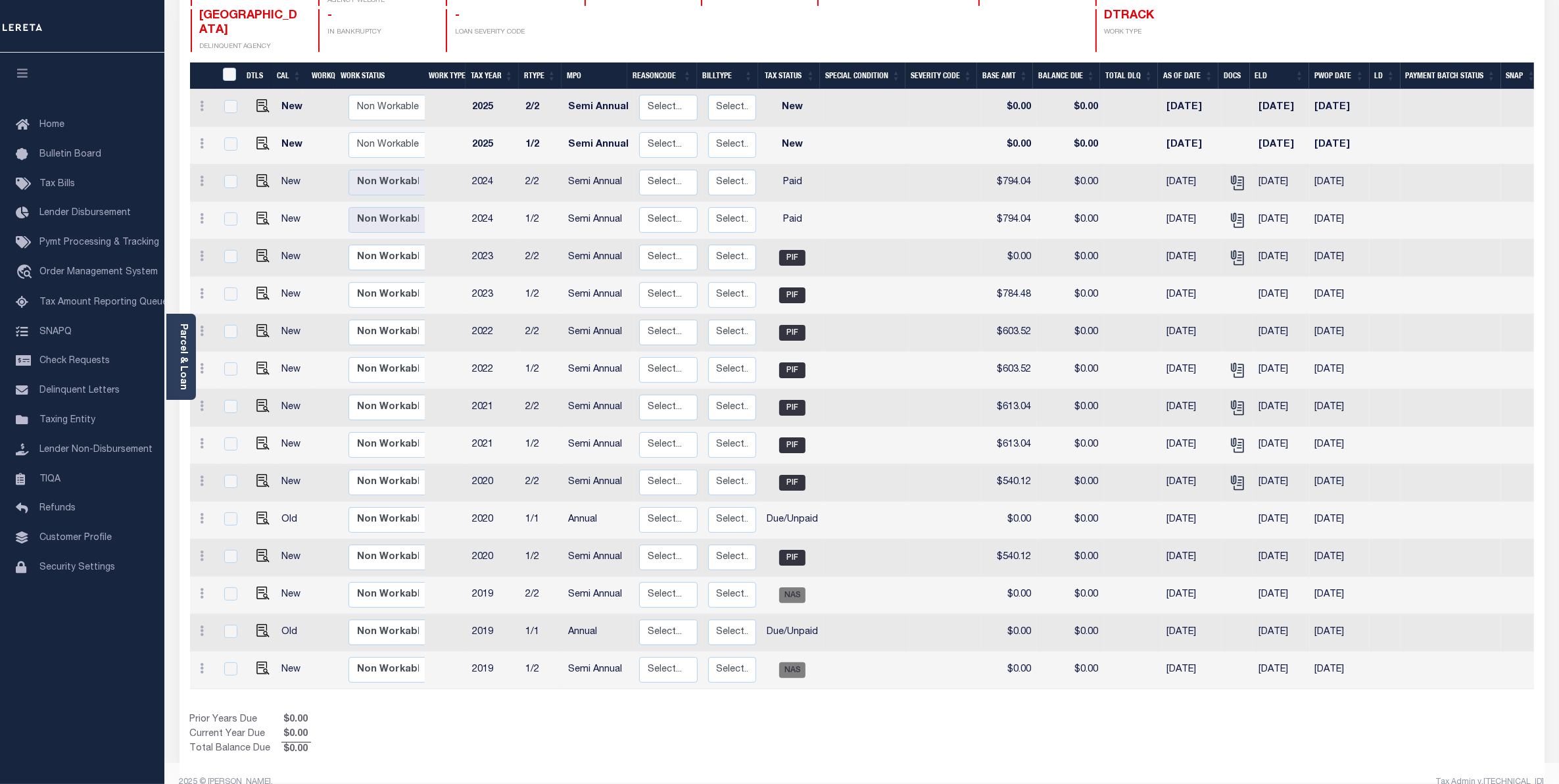
click at [896, 583] on td at bounding box center [867, 595] width 85 height 37
checkbox input "true"
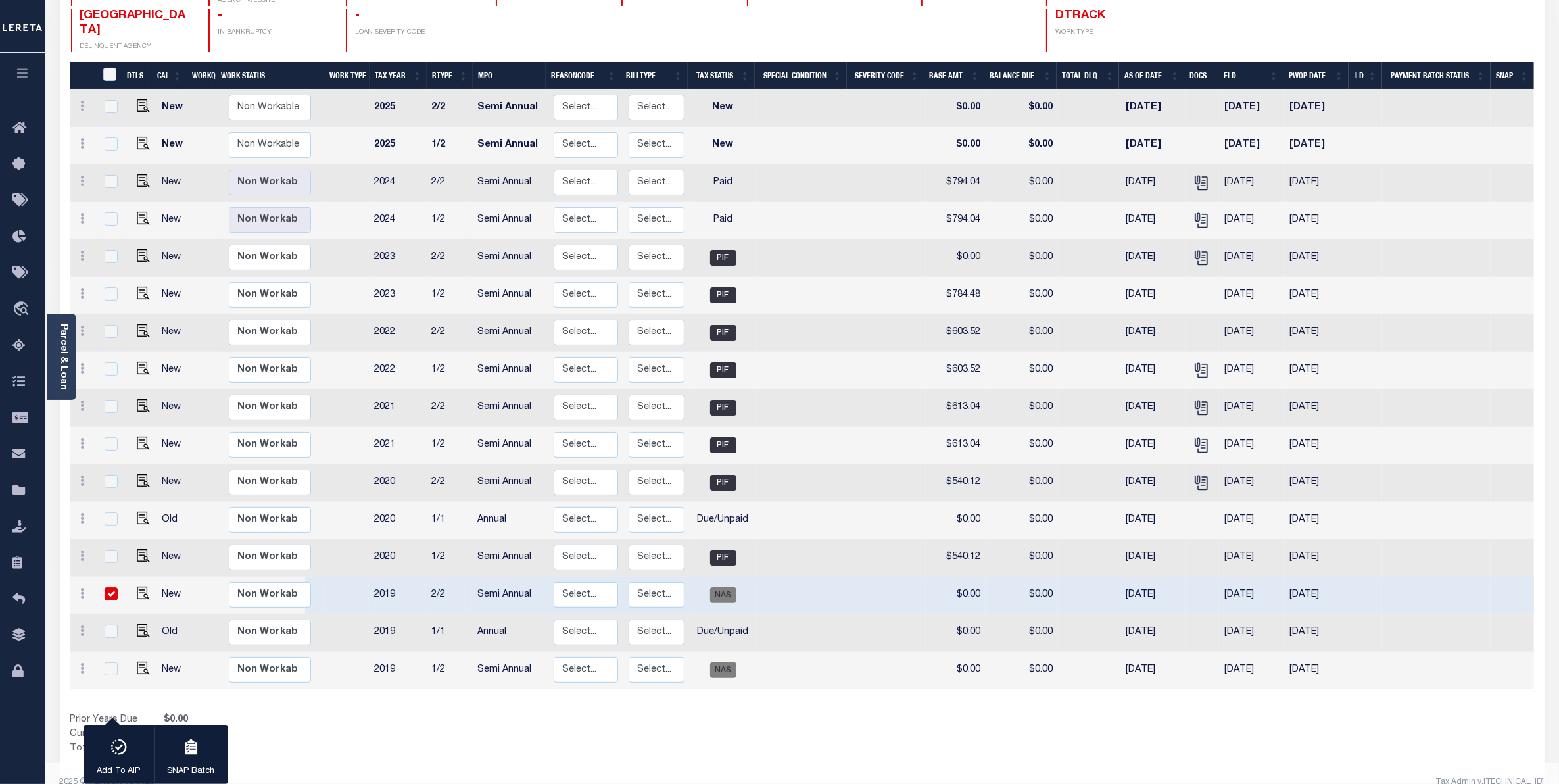
scroll to position [182, 0]
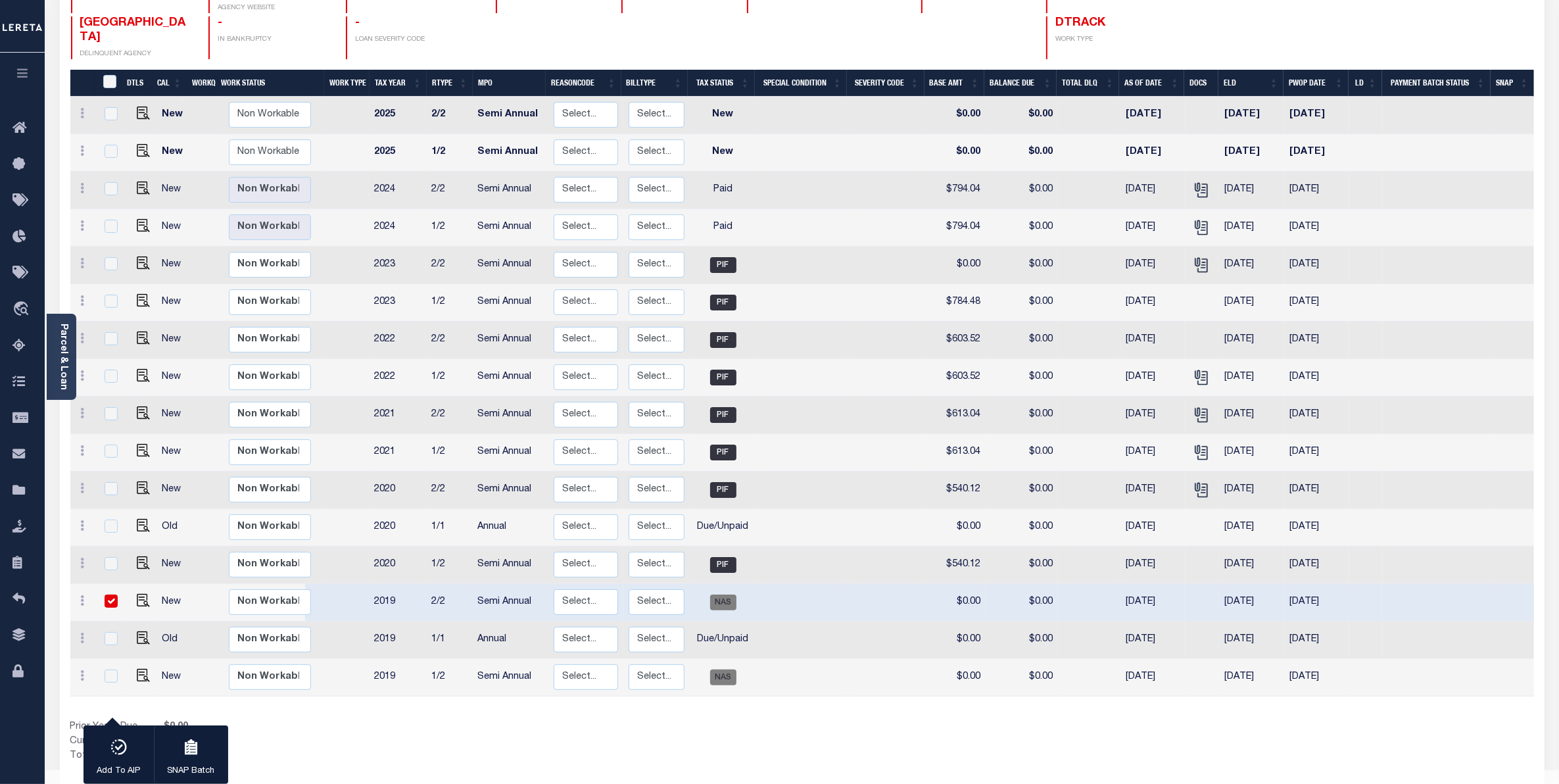
click at [812, 720] on div "Show Tax Lines before Bill Release Date Prior Years Due $0.00 Current Year Due …" at bounding box center [802, 742] width 1464 height 44
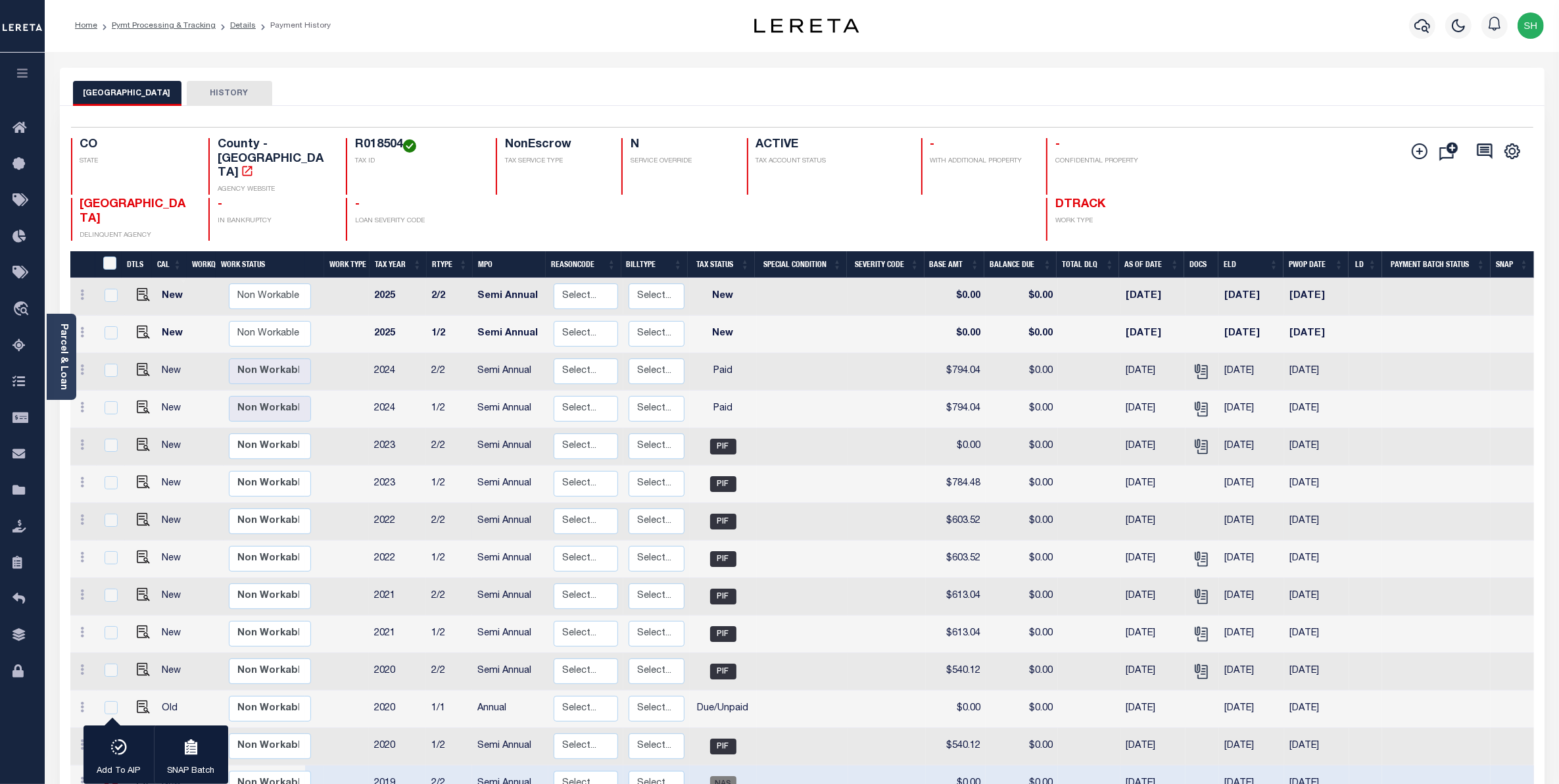
scroll to position [0, 0]
click at [17, 309] on icon "travel_explore" at bounding box center [23, 309] width 21 height 17
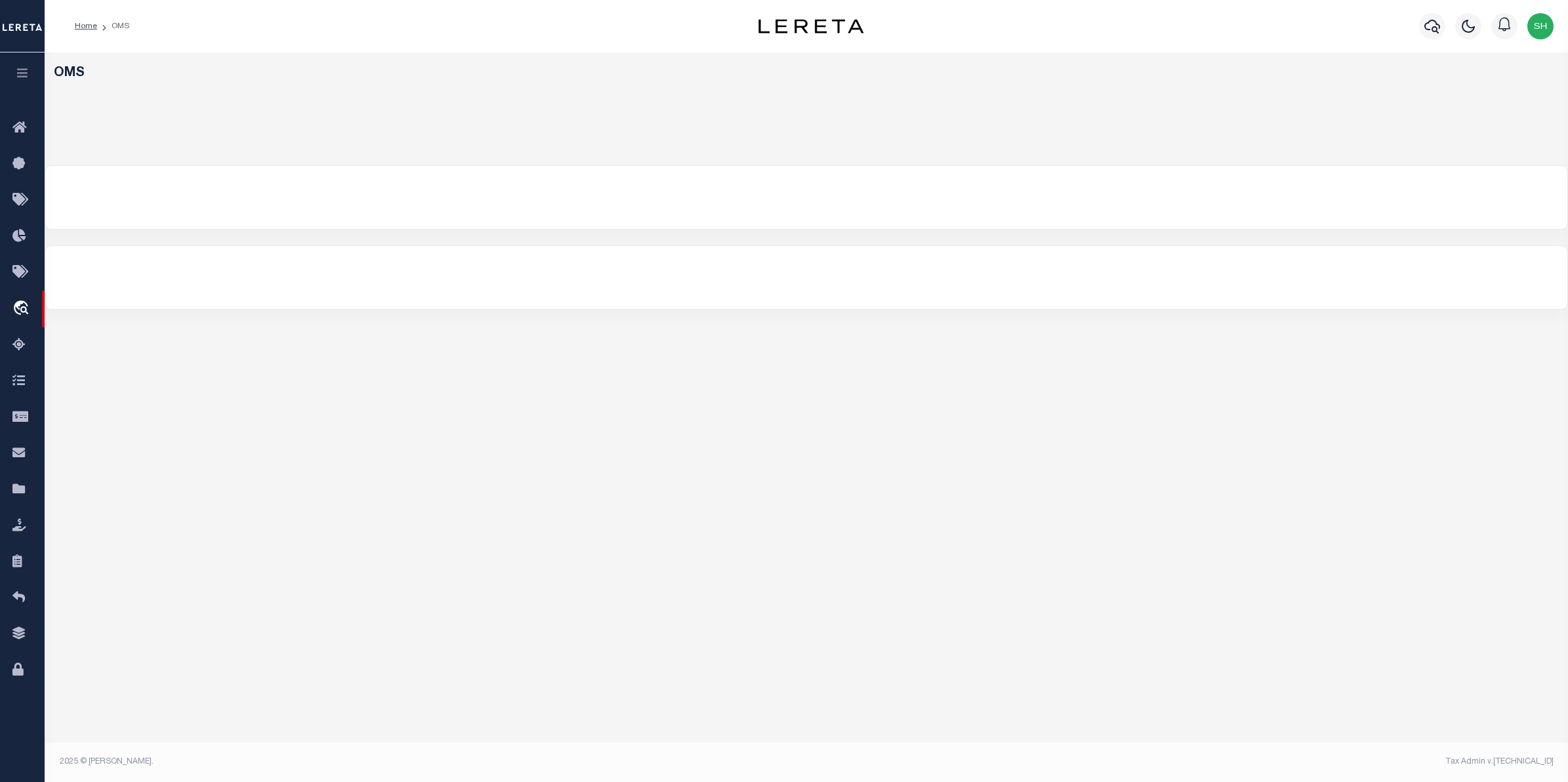
select select "200"
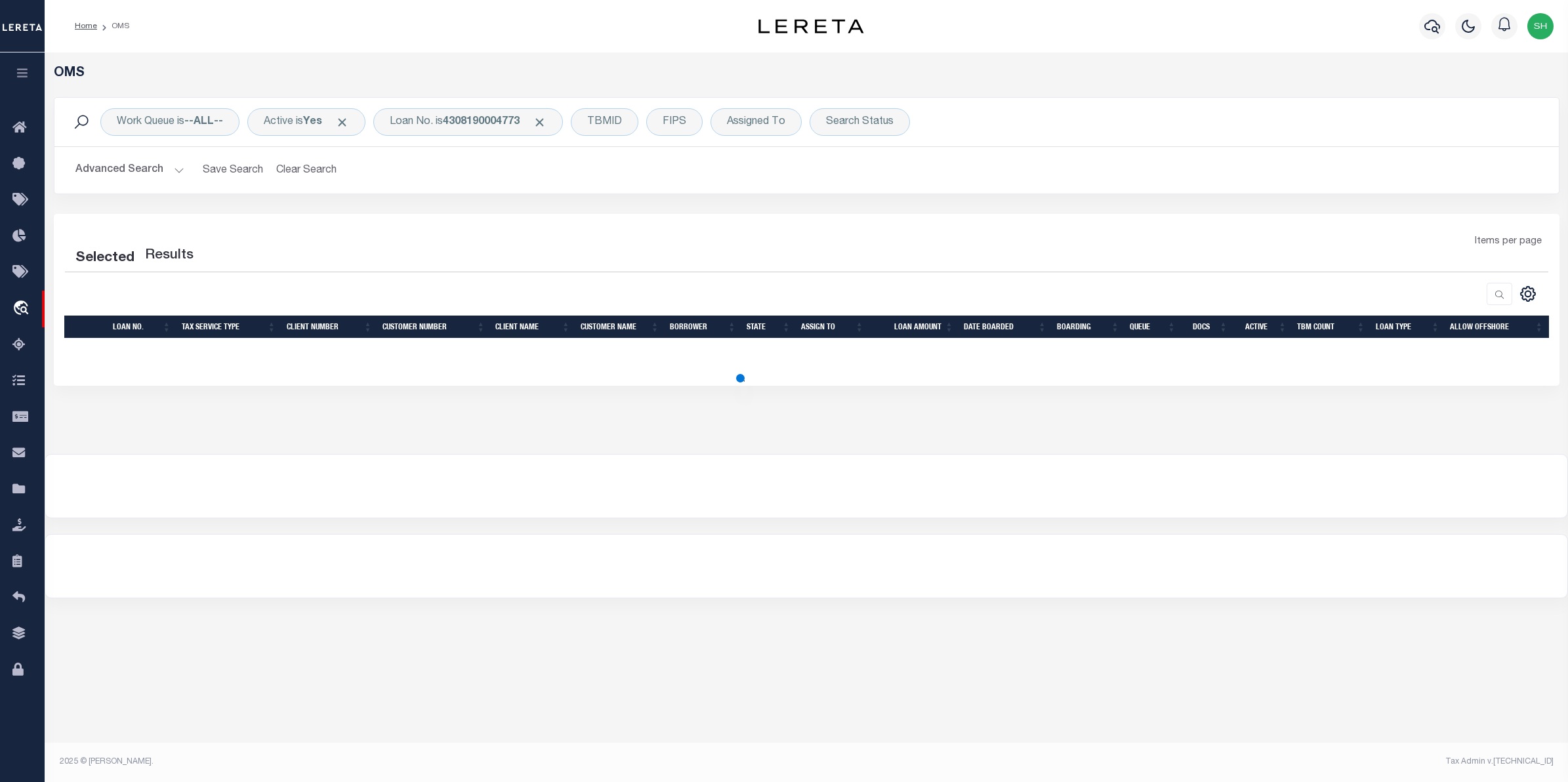
select select "200"
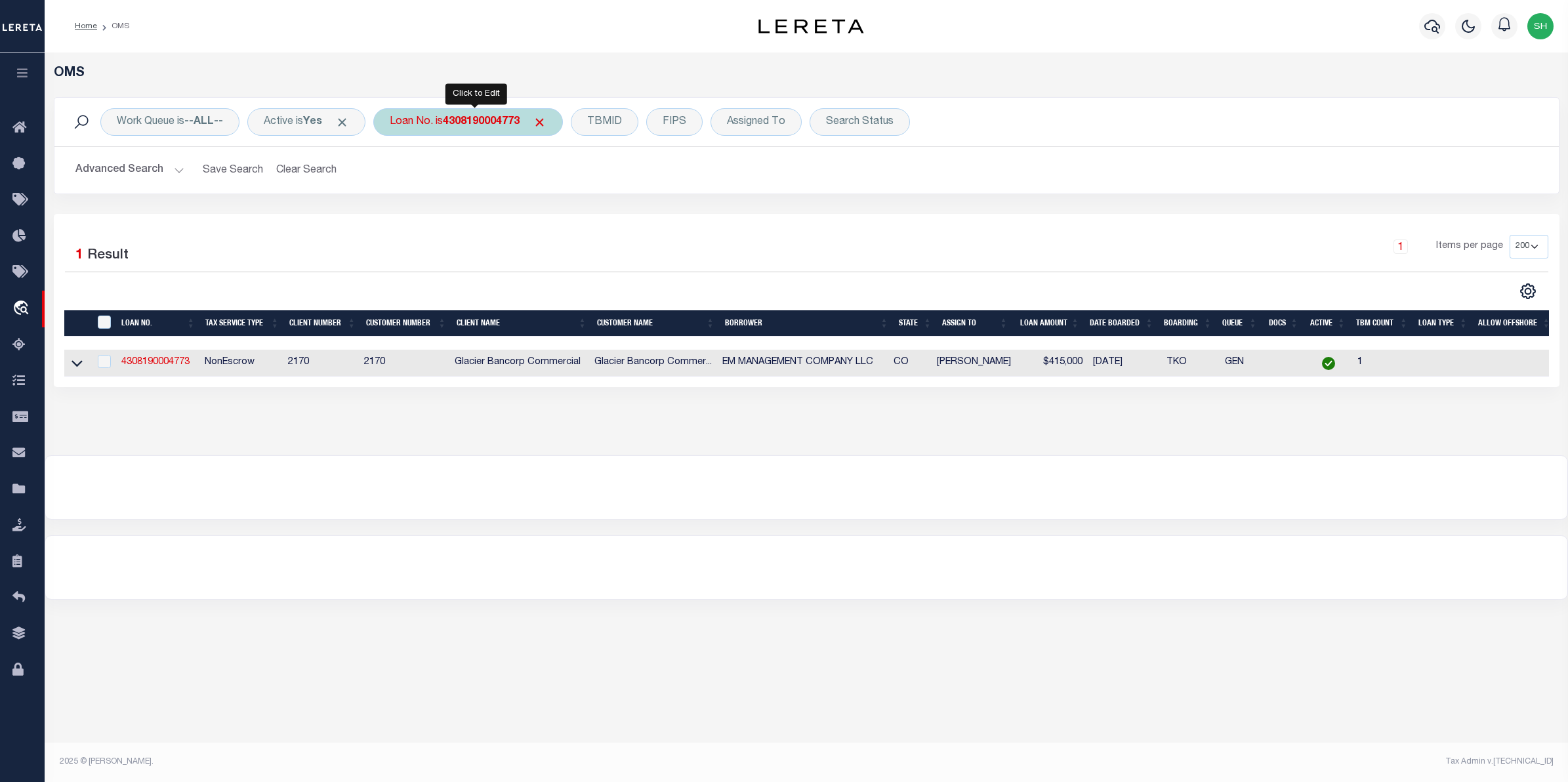
click at [451, 125] on b "4308190004773" at bounding box center [481, 122] width 77 height 10
type input "24269ND"
click at [578, 215] on input "Apply" at bounding box center [564, 215] width 39 height 21
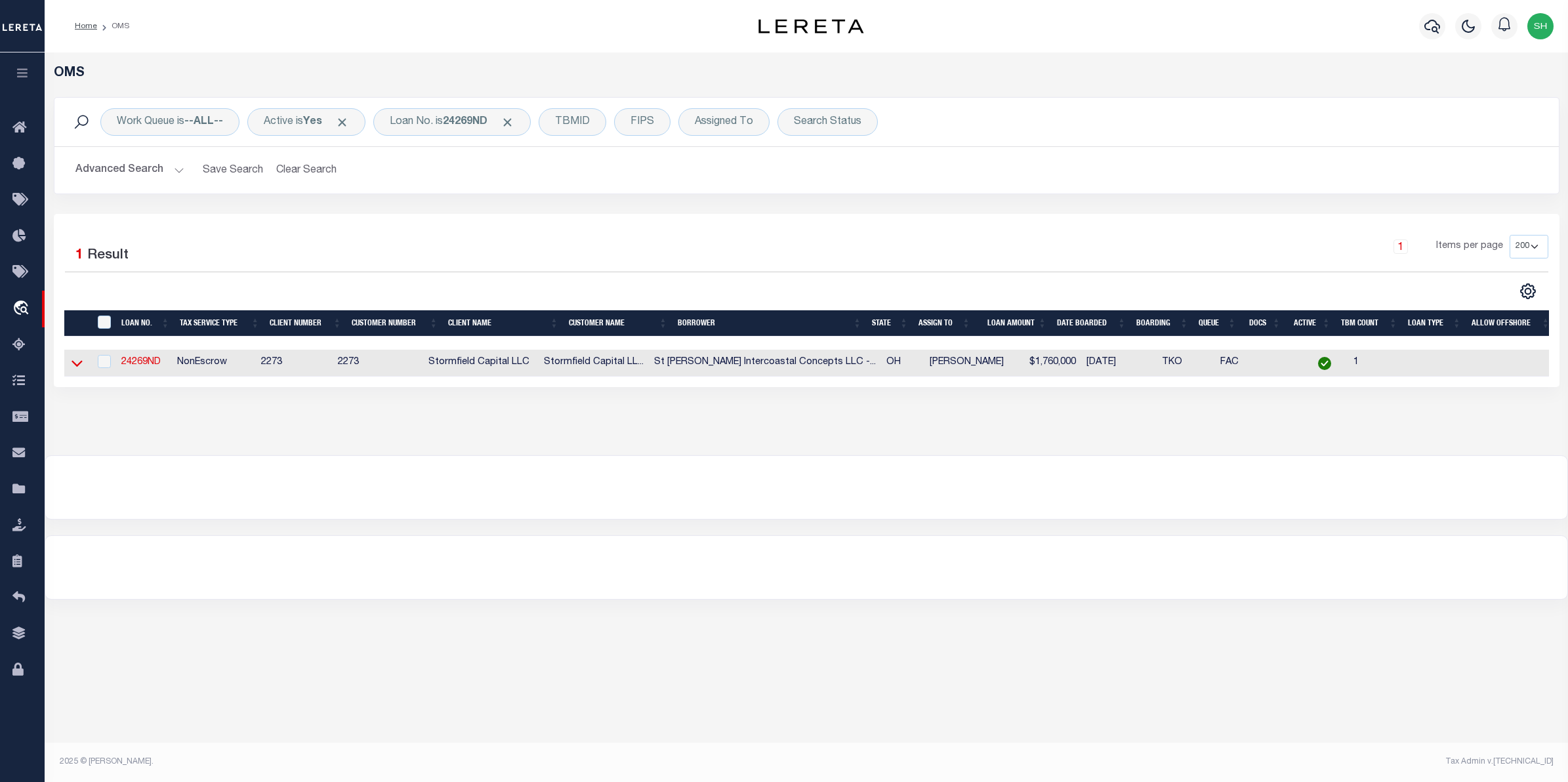
click at [80, 361] on icon at bounding box center [77, 363] width 11 height 14
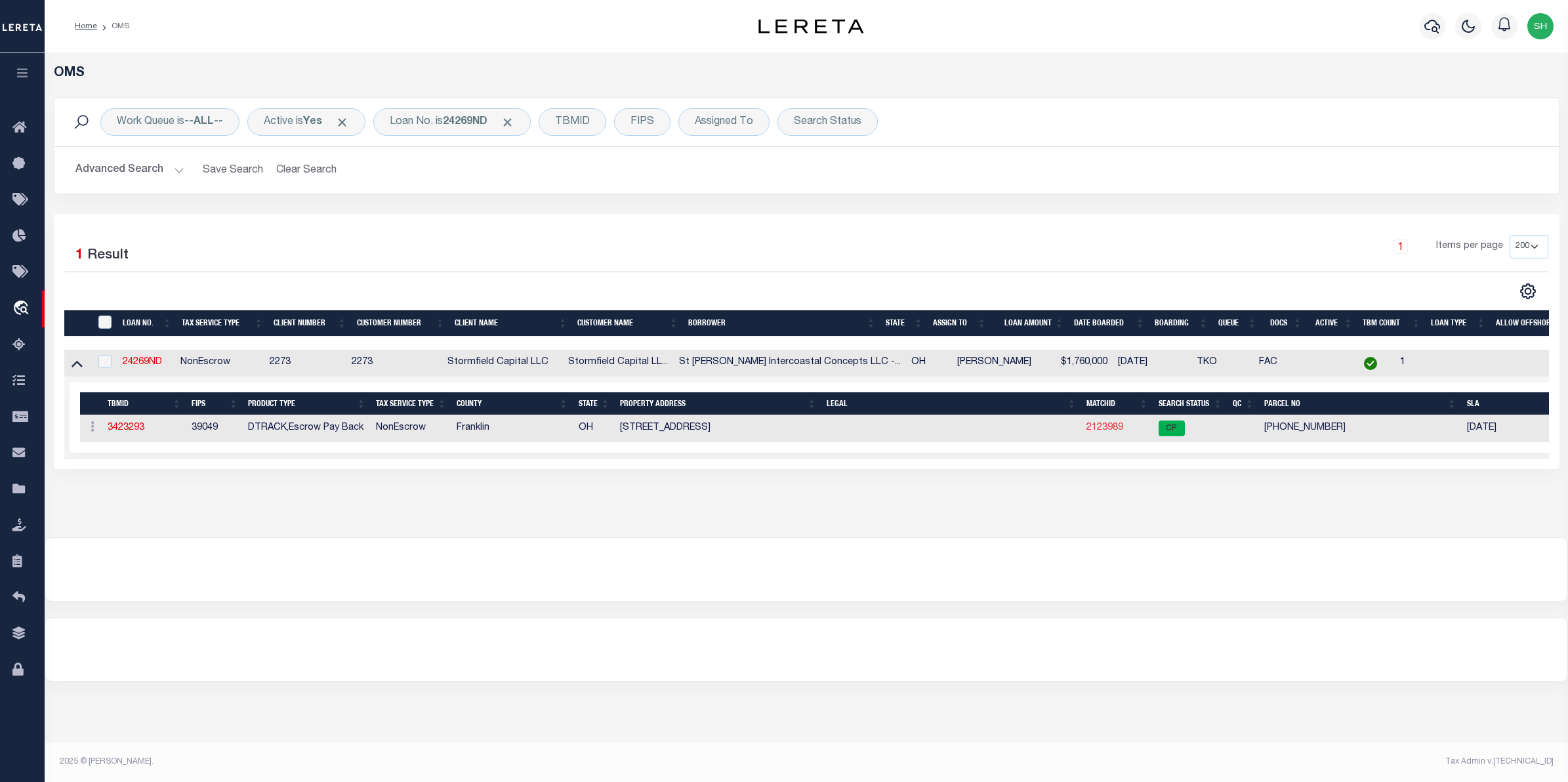
click at [1104, 432] on link "2123989" at bounding box center [1104, 427] width 37 height 9
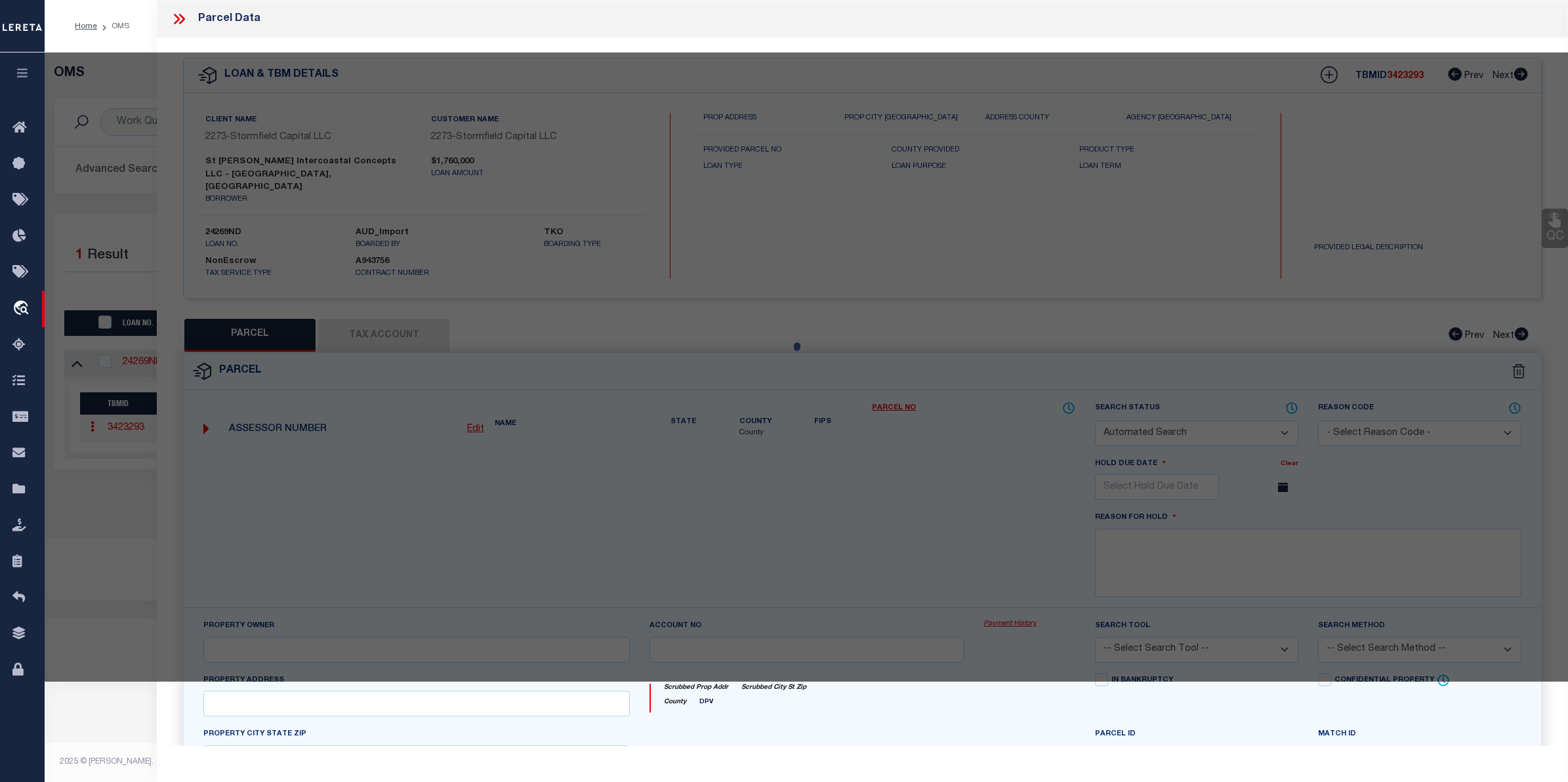
checkbox input "false"
select select "CP"
type input "ST PETE INTERCOASTAL CONCEPTS LLC"
select select "AGW"
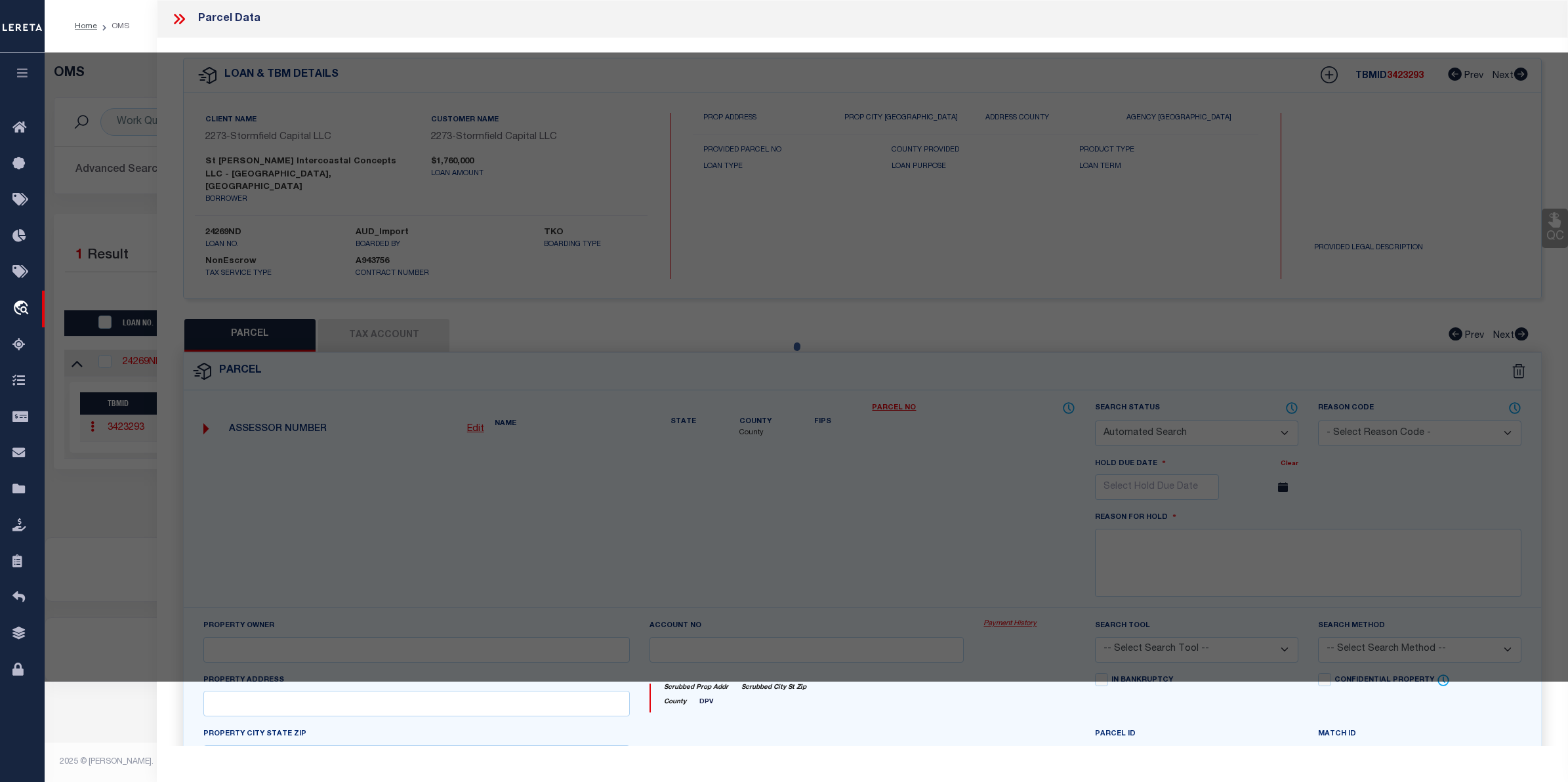
select select
type input "3980 HIGH GROVE CRECENT"
type input "[GEOGRAPHIC_DATA]"
type textarea "NEW ALBANY COUNTRY CLUB SECTION 28 PART 1 LOT 23"
type textarea "Completed based on parcel no."
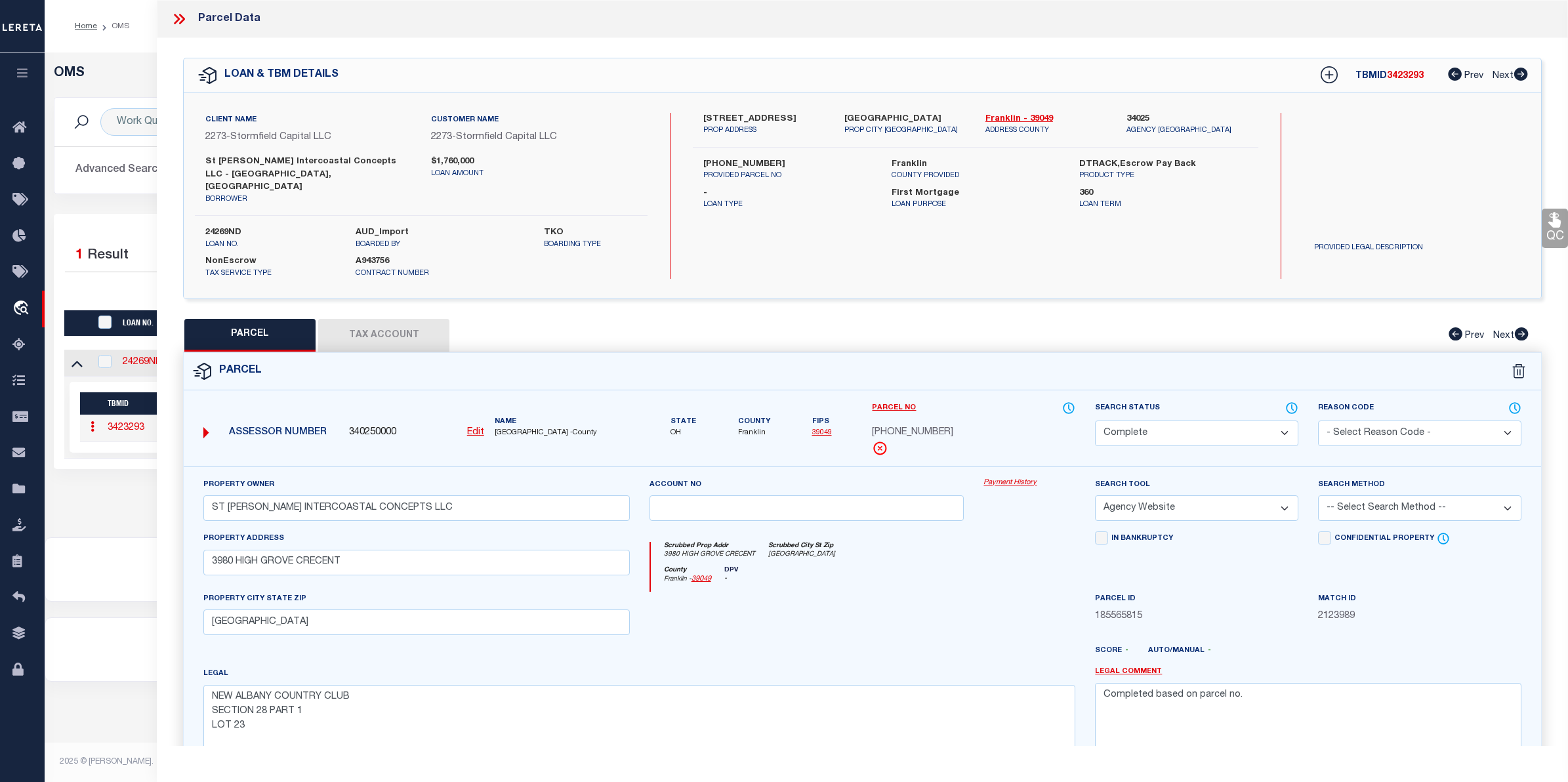
click at [999, 478] on link "Payment History" at bounding box center [1029, 483] width 92 height 11
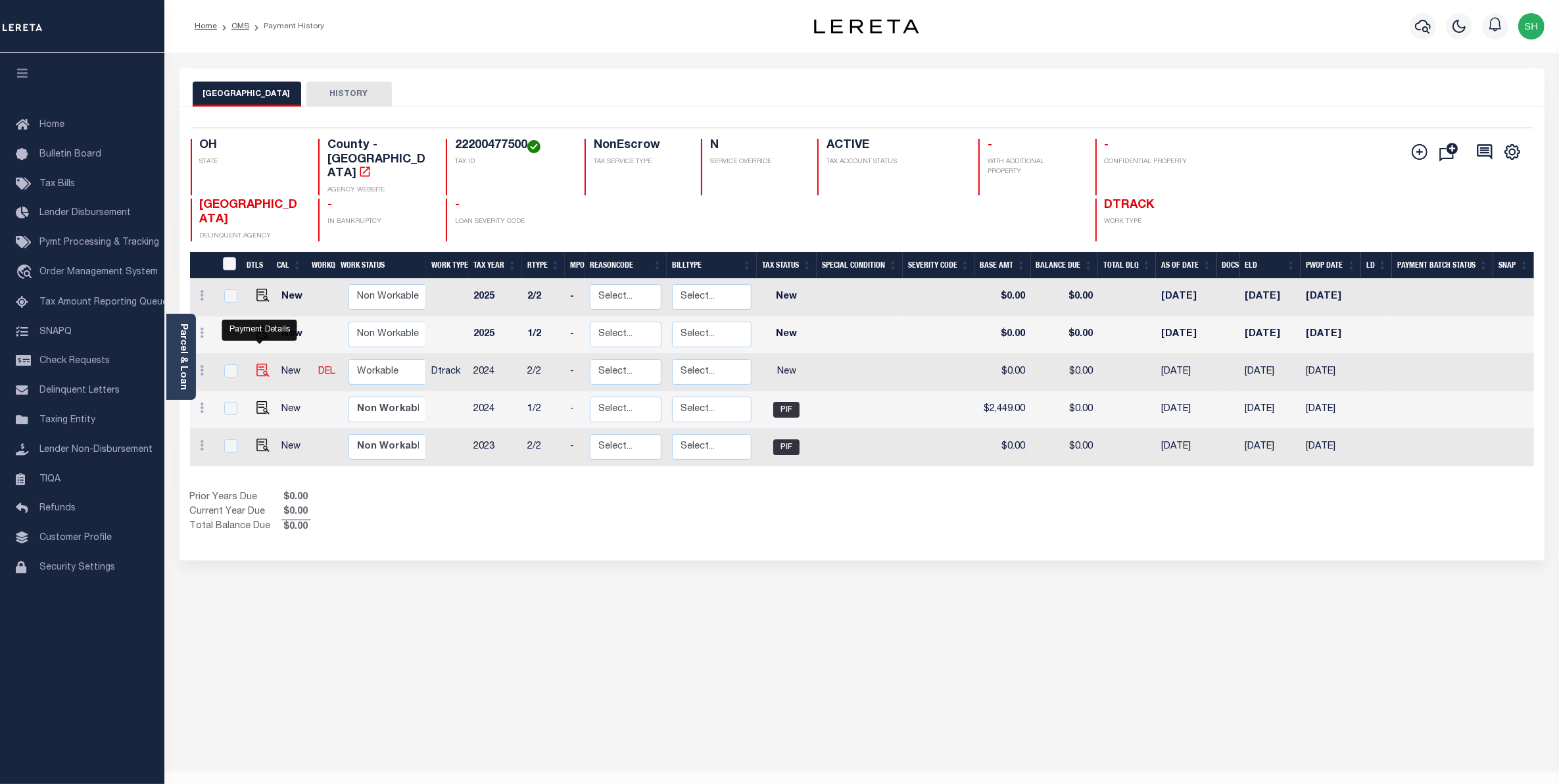
click at [262, 364] on img "" at bounding box center [263, 370] width 13 height 13
checkbox input "true"
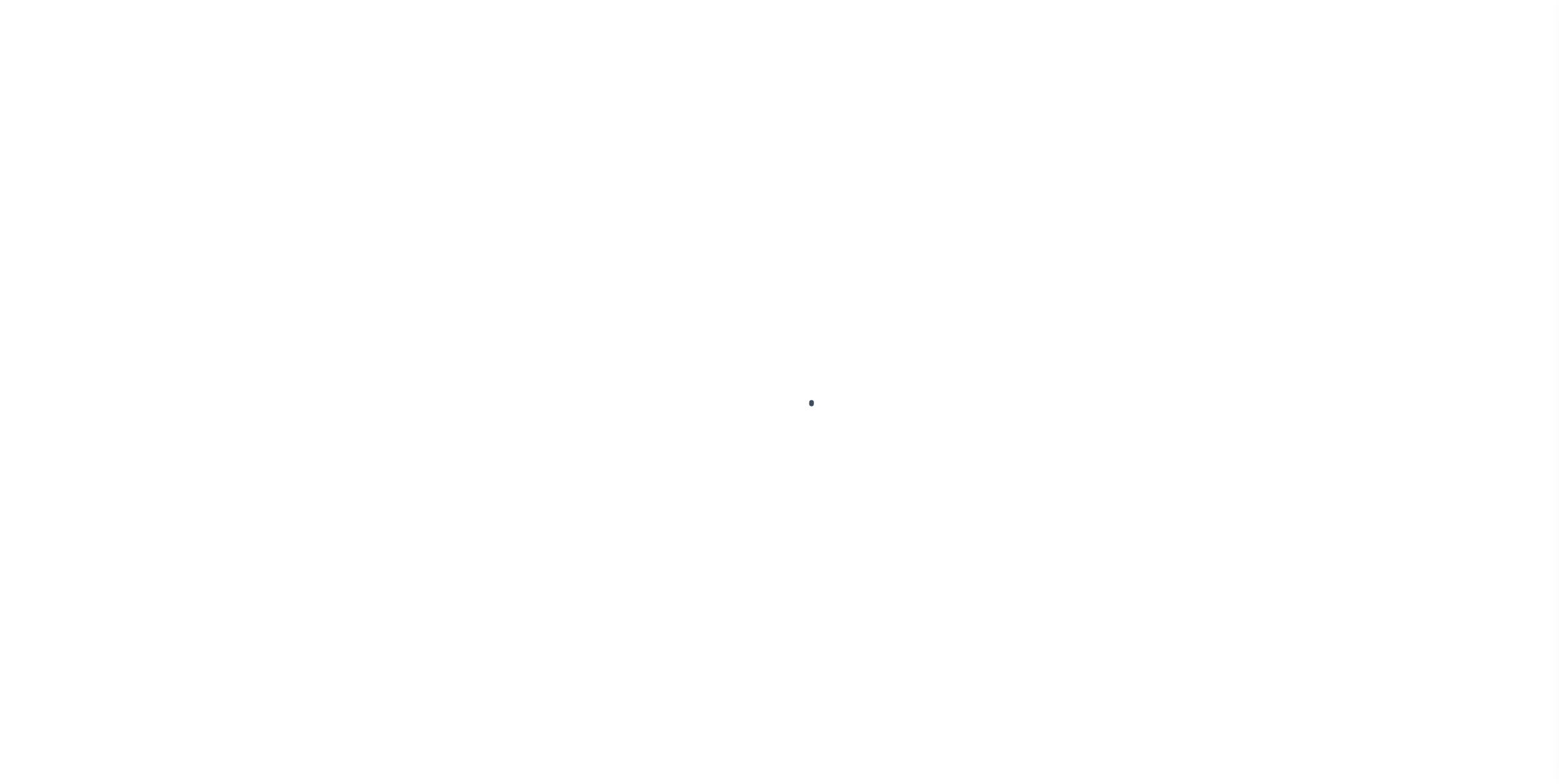
checkbox input "false"
type input "06/06/2025"
select select "NW2"
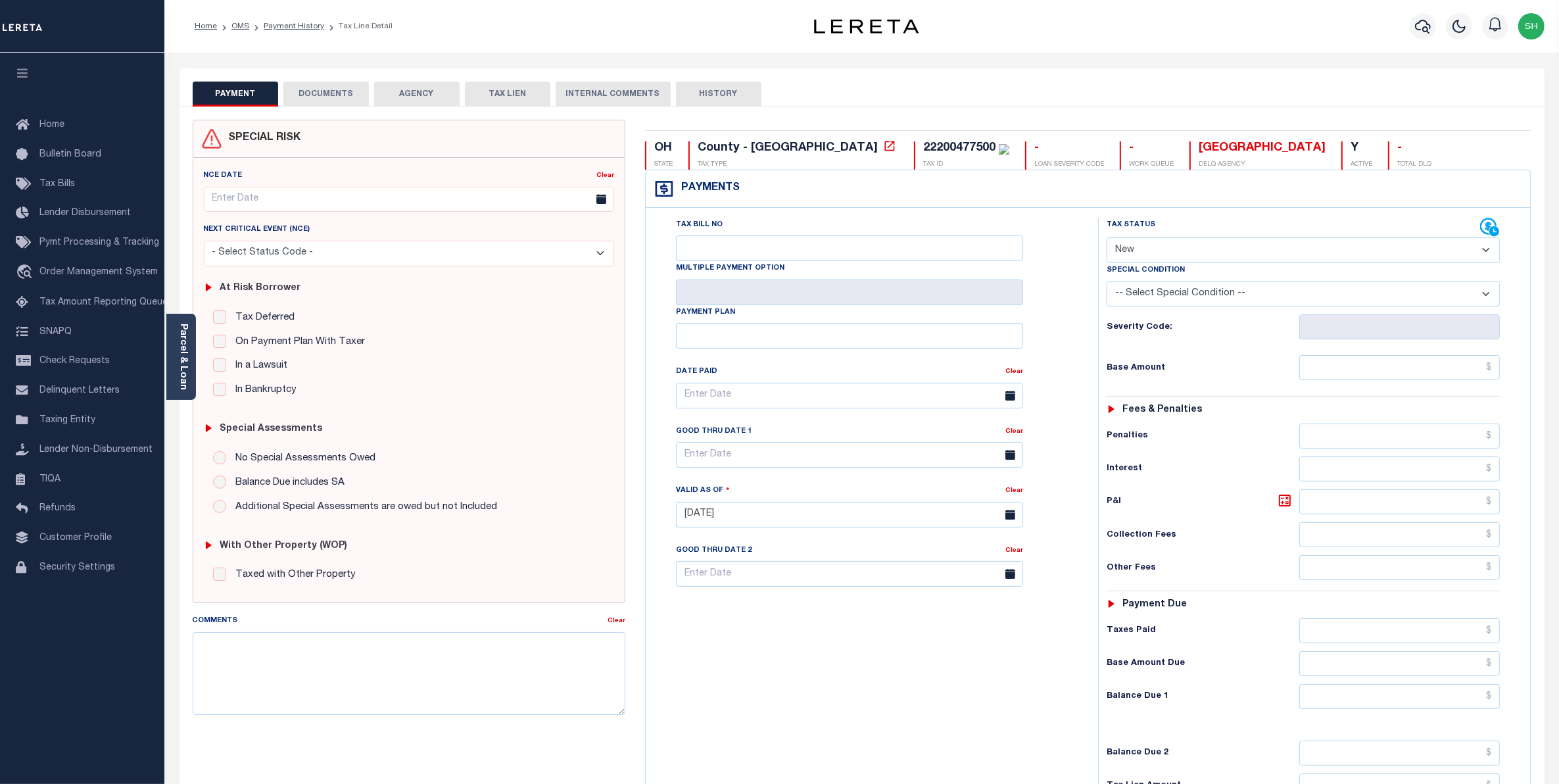
click at [322, 90] on button "DOCUMENTS" at bounding box center [325, 94] width 85 height 25
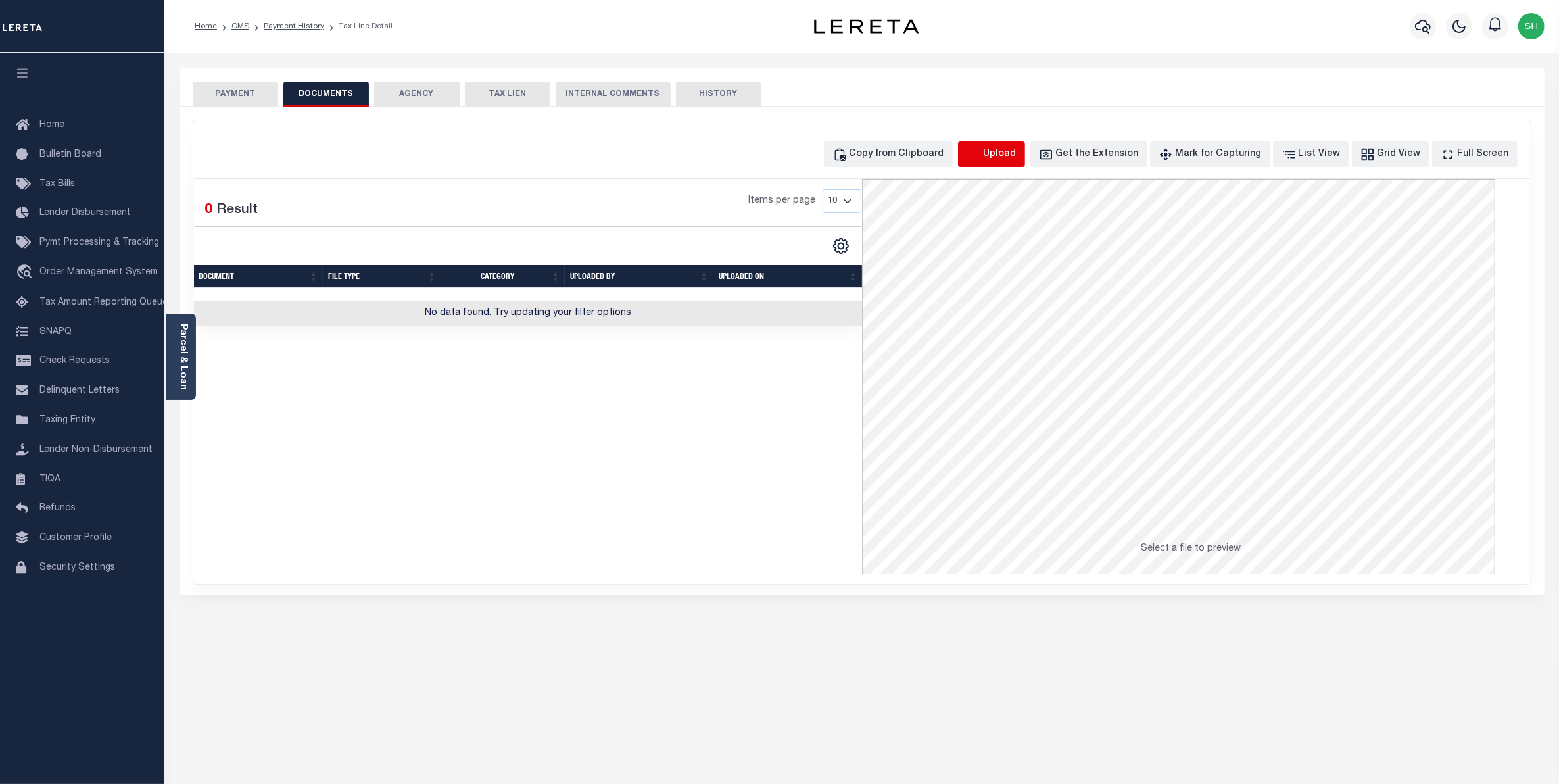
click at [981, 148] on icon "button" at bounding box center [973, 154] width 15 height 15
select select "POP"
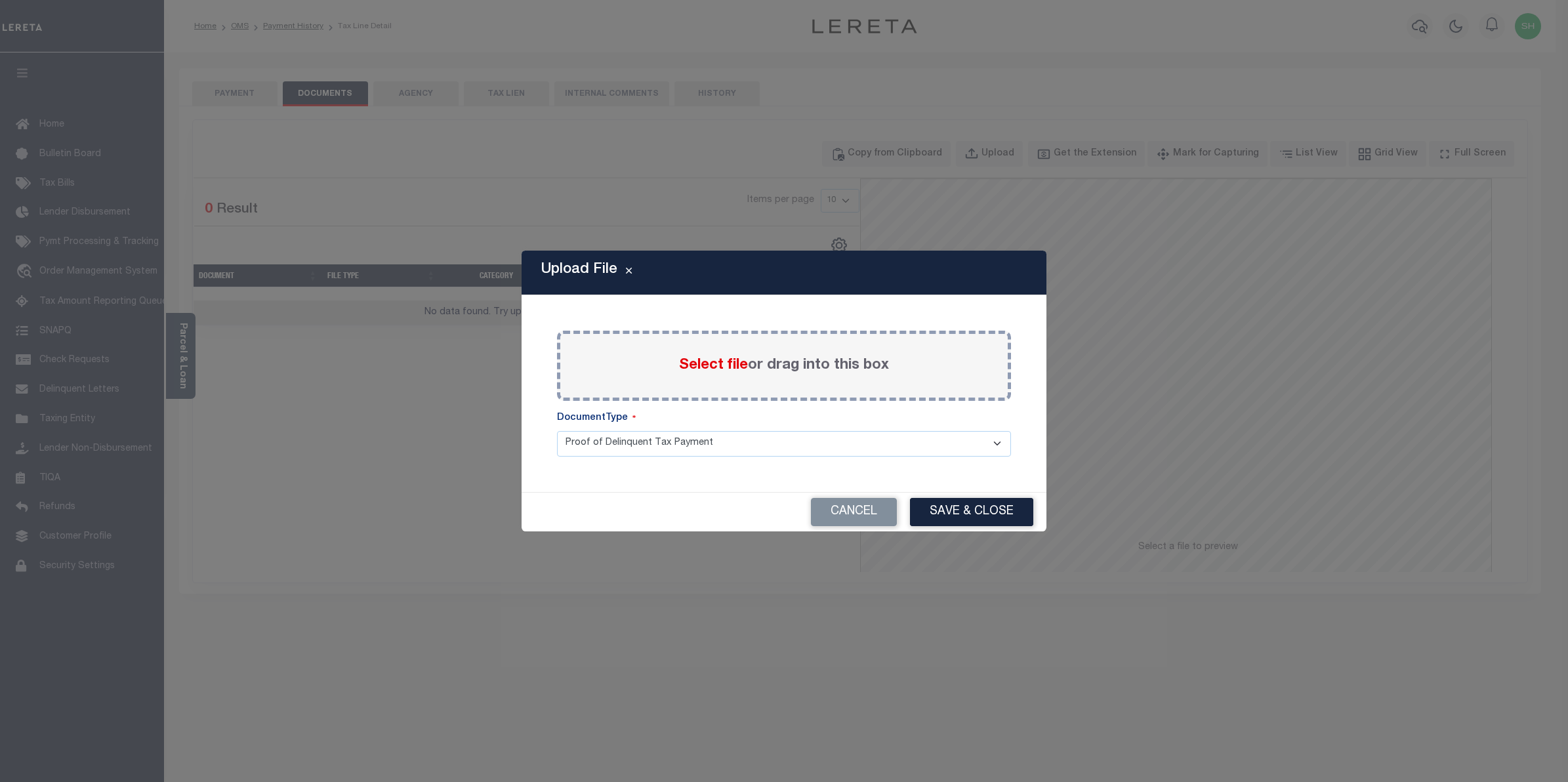
click at [728, 364] on span "Select file" at bounding box center [714, 365] width 69 height 15
click at [0, 0] on input "Select file or drag into this box" at bounding box center [0, 0] width 0 height 0
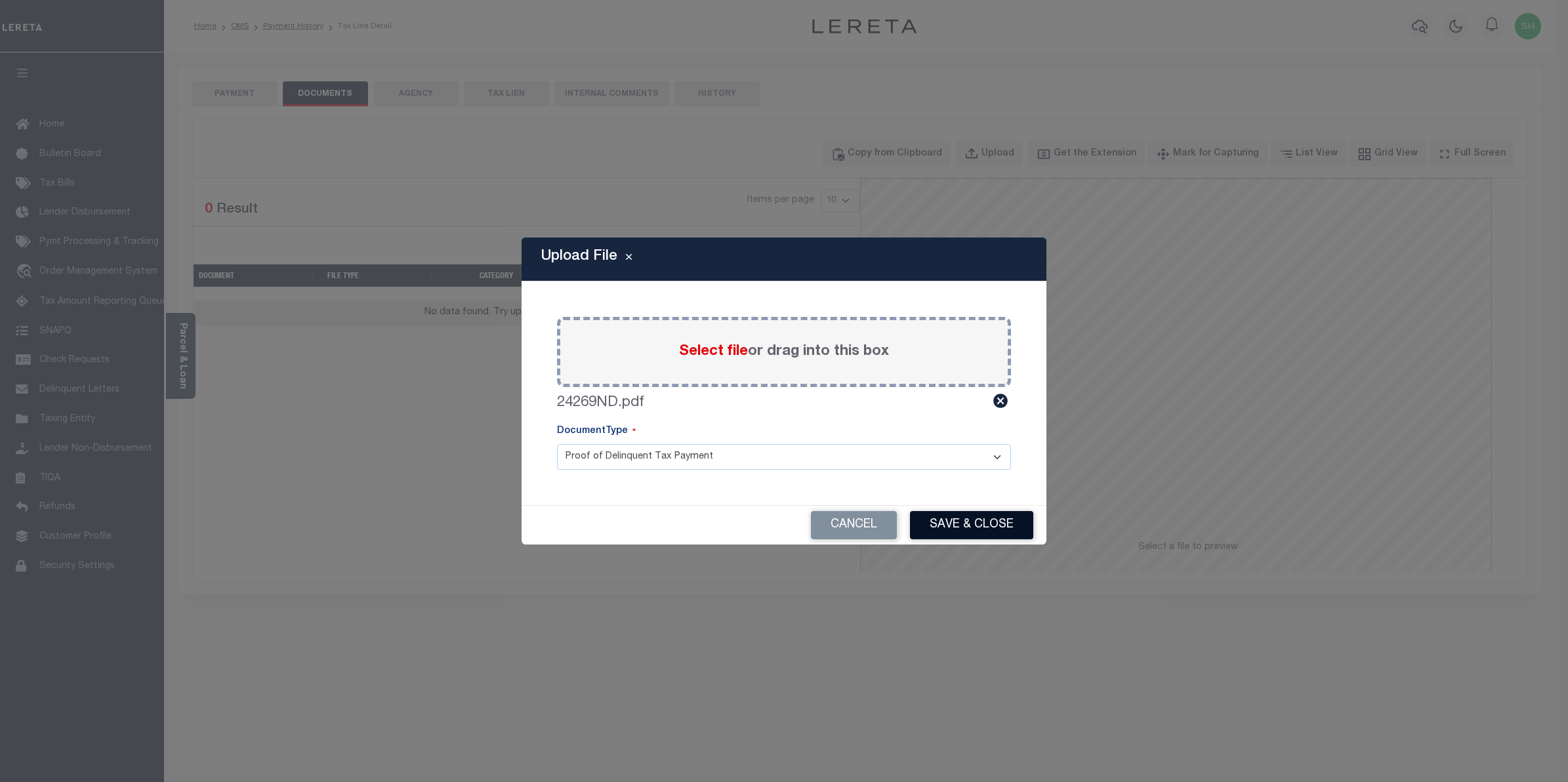
click at [959, 519] on button "Save & Close" at bounding box center [972, 525] width 123 height 28
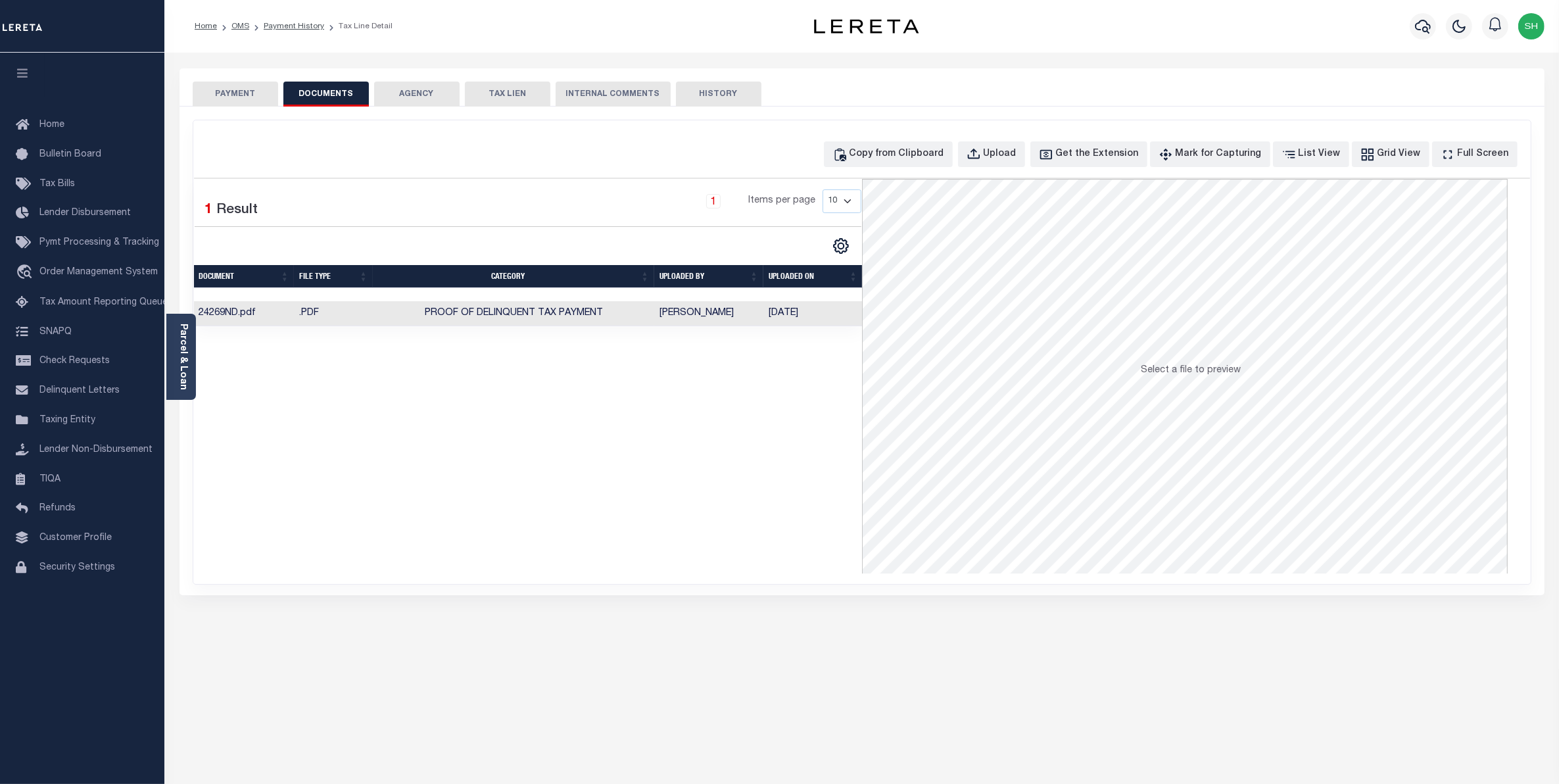
click at [252, 95] on button "PAYMENT" at bounding box center [235, 94] width 85 height 25
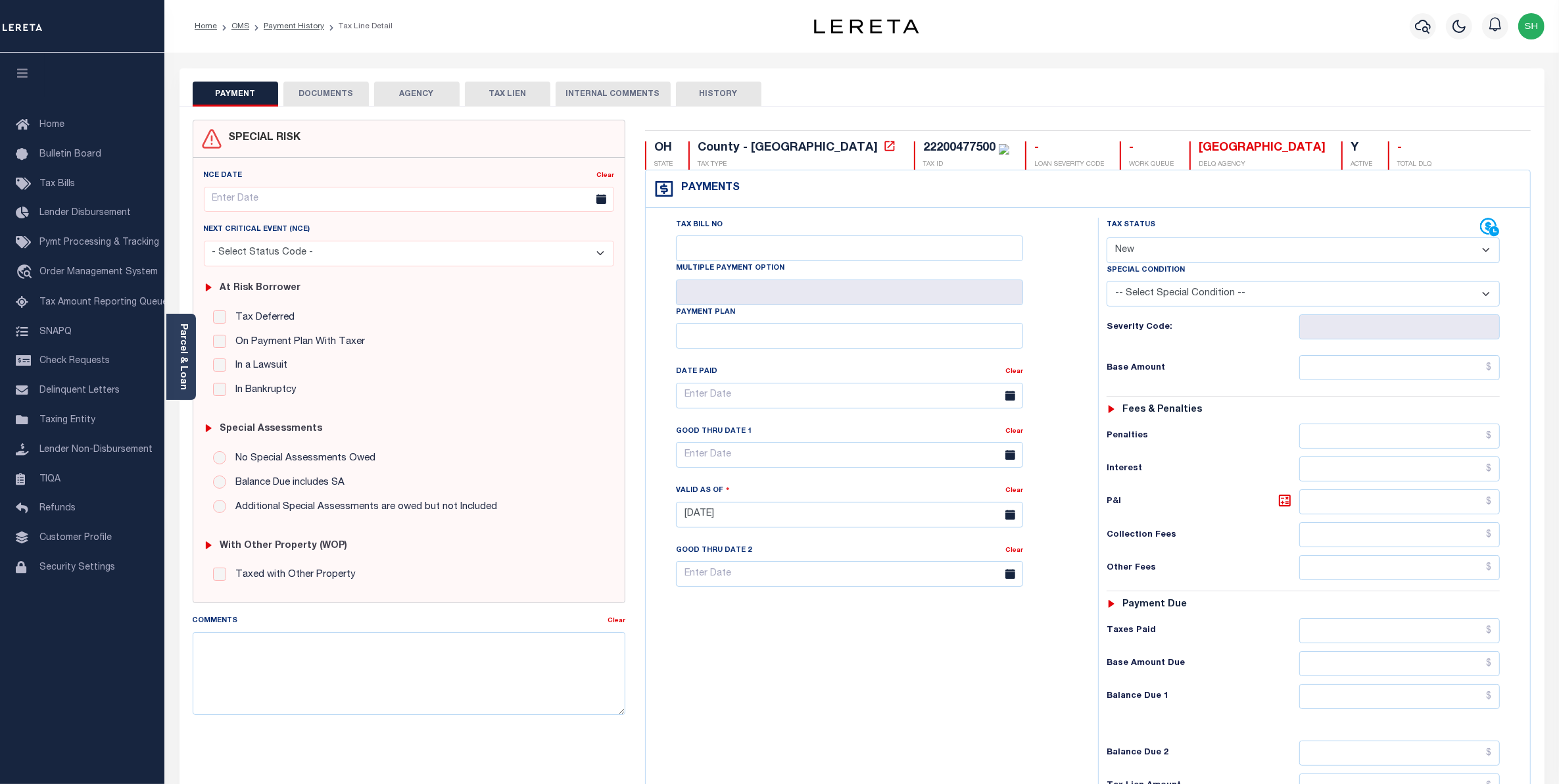
click at [1488, 250] on select "- Select Status Code - Open Due/Unpaid Paid Incomplete No Tax Due Internal Refu…" at bounding box center [1304, 250] width 394 height 26
select select "PYD"
click at [1107, 239] on select "- Select Status Code - Open Due/Unpaid Paid Incomplete No Tax Due Internal Refu…" at bounding box center [1304, 250] width 394 height 26
type input "[DATE]"
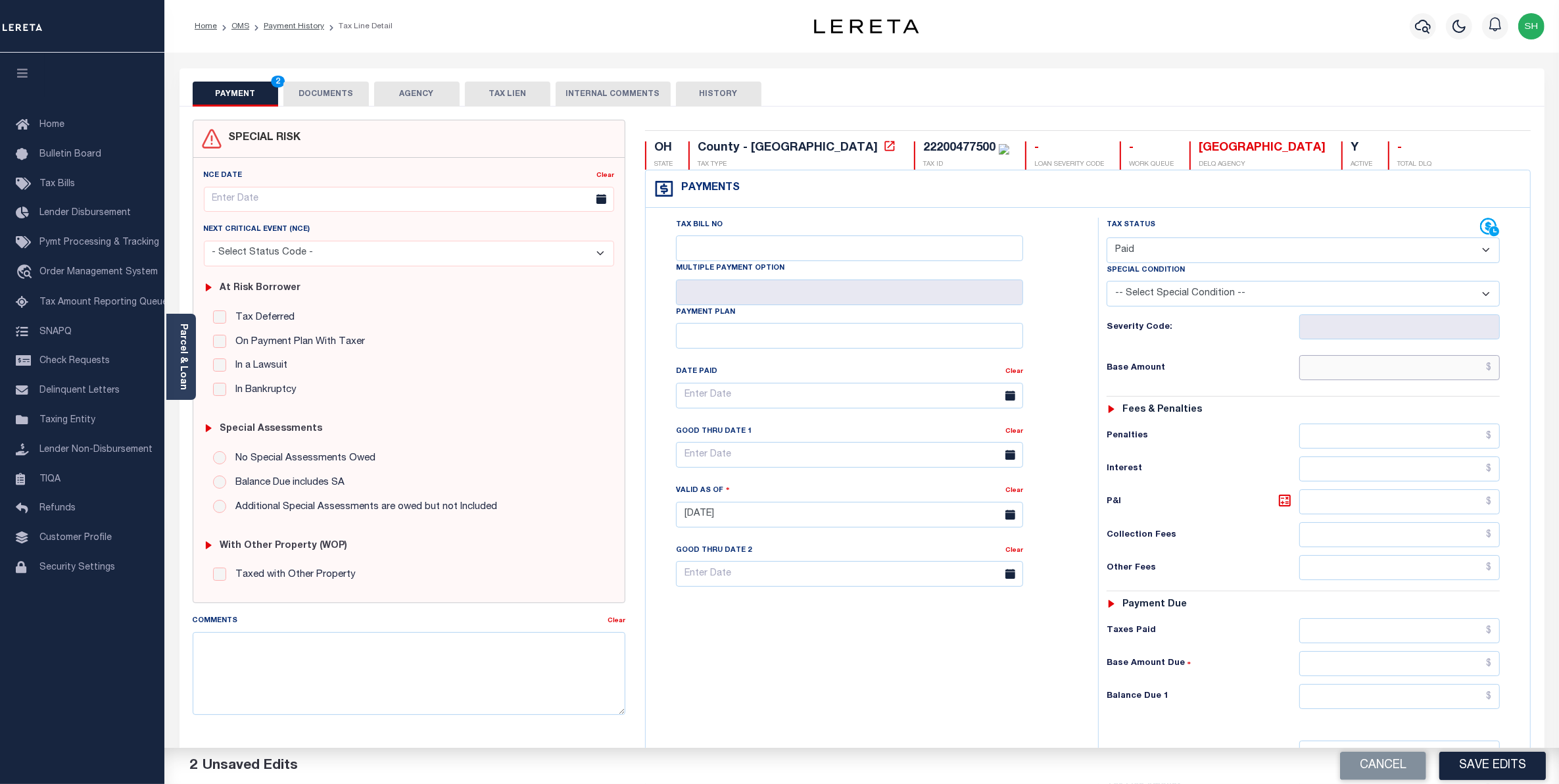
click at [1474, 372] on input "text" at bounding box center [1400, 368] width 201 height 25
type input "$2,449.00"
click at [1467, 688] on div "Tax Status Status - Select Status Code -" at bounding box center [1308, 508] width 420 height 581
click at [1463, 696] on input "text" at bounding box center [1400, 697] width 201 height 25
type input "$0.00"
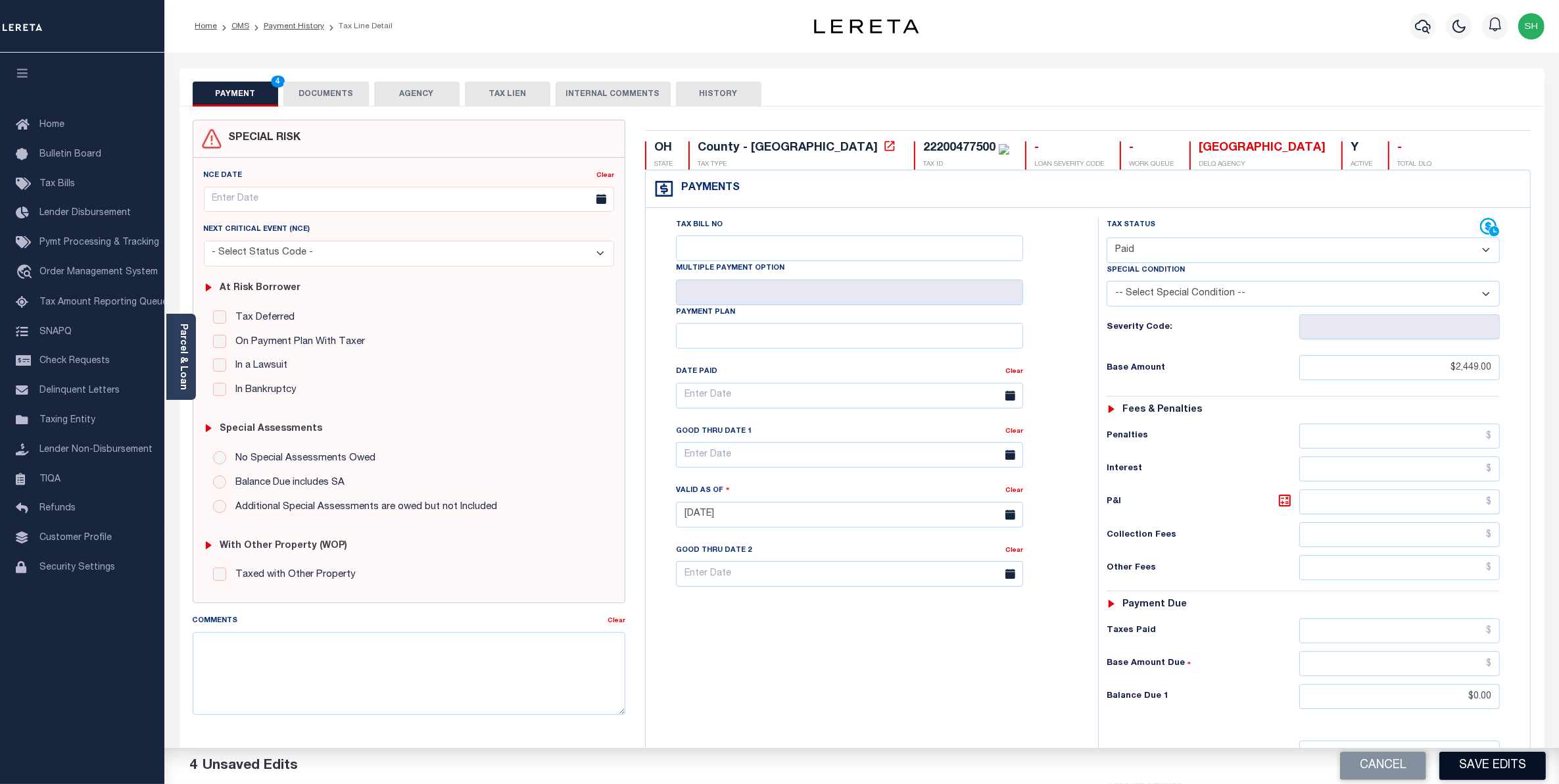
click at [1511, 774] on button "Save Edits" at bounding box center [1493, 765] width 107 height 28
